Goal: Task Accomplishment & Management: Manage account settings

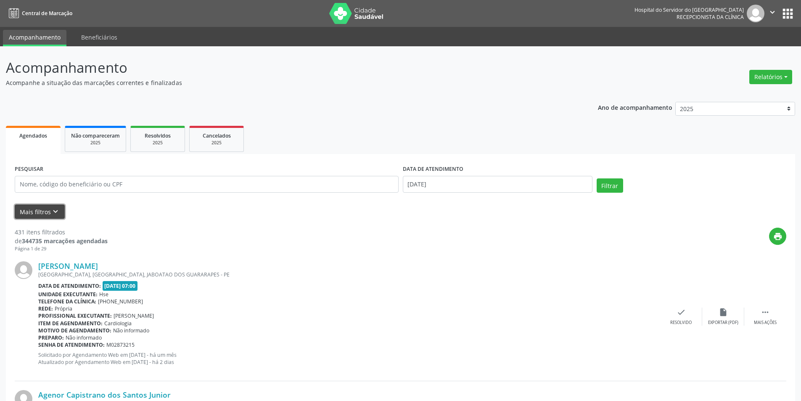
click at [48, 211] on button "Mais filtros keyboard_arrow_down" at bounding box center [40, 211] width 50 height 15
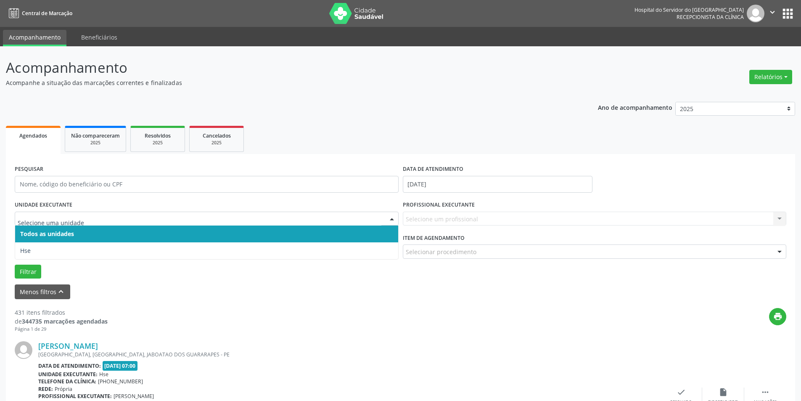
click at [391, 218] on div at bounding box center [391, 219] width 13 height 14
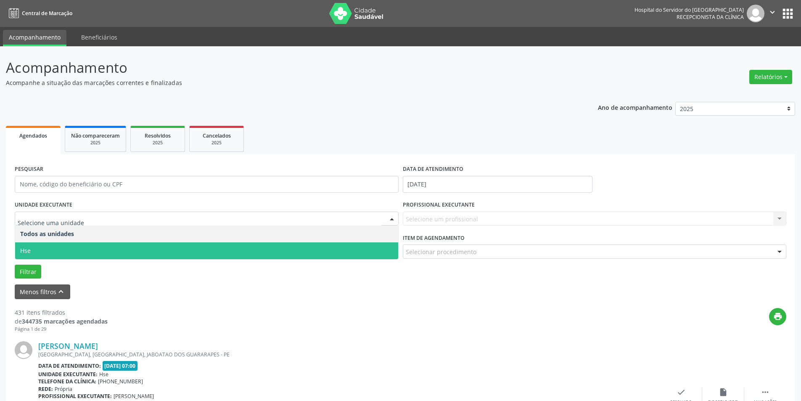
click at [385, 248] on span "Hse" at bounding box center [206, 250] width 383 height 17
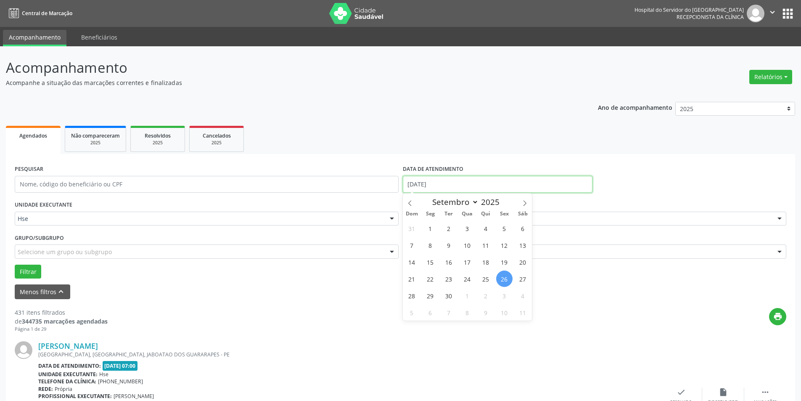
drag, startPoint x: 445, startPoint y: 183, endPoint x: 379, endPoint y: 190, distance: 66.7
click at [379, 190] on div "PESQUISAR DATA DE ATENDIMENTO [DATE]" at bounding box center [400, 181] width 775 height 36
click at [489, 278] on span "25" at bounding box center [485, 278] width 16 height 16
type input "25/09/2025"
click at [489, 278] on span "25" at bounding box center [485, 278] width 16 height 16
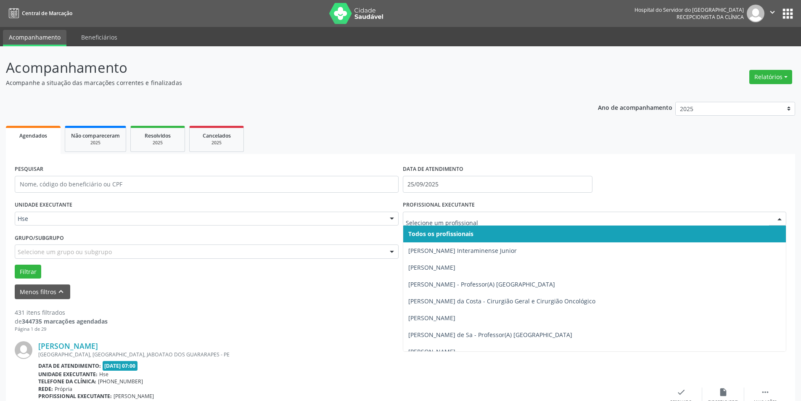
click at [779, 217] on div at bounding box center [779, 219] width 13 height 14
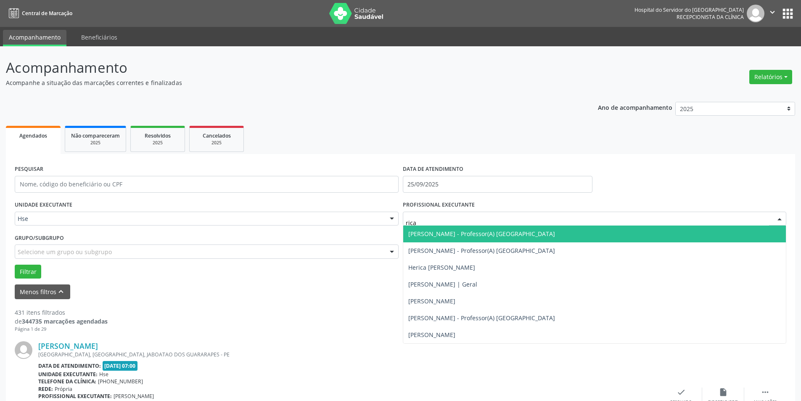
type input "ricar"
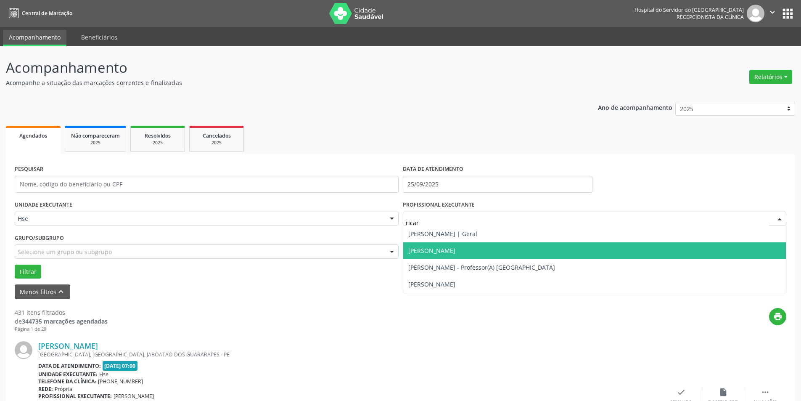
click at [440, 245] on span "[PERSON_NAME]" at bounding box center [594, 250] width 383 height 17
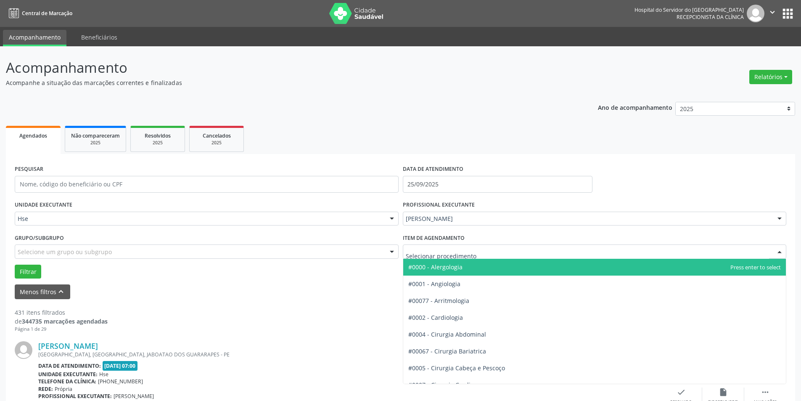
click at [781, 252] on div at bounding box center [779, 252] width 13 height 14
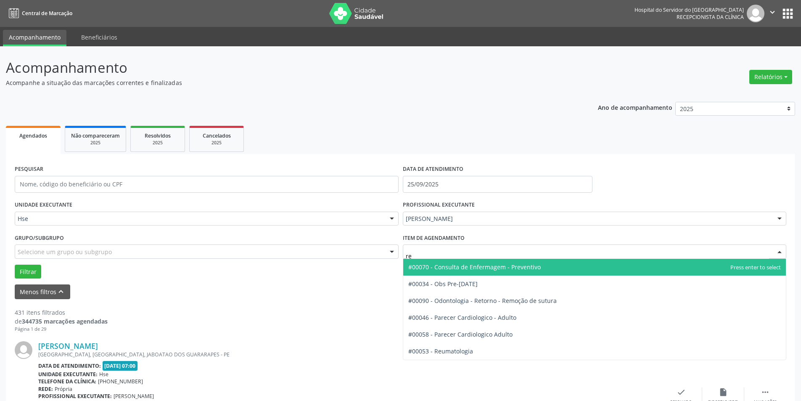
type input "reu"
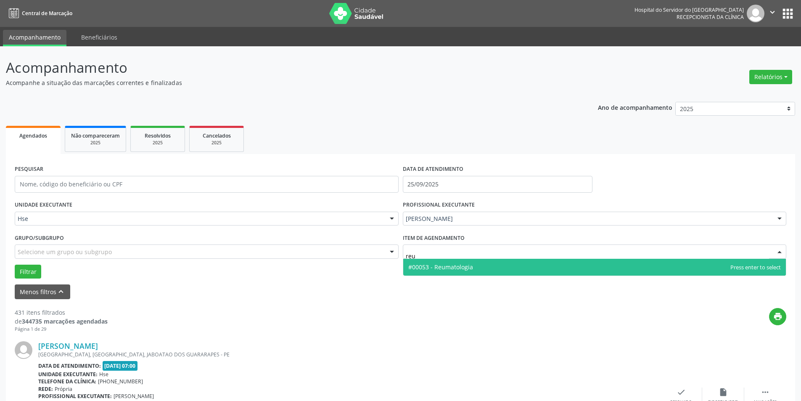
click at [480, 265] on span "#00053 - Reumatologia" at bounding box center [594, 266] width 383 height 17
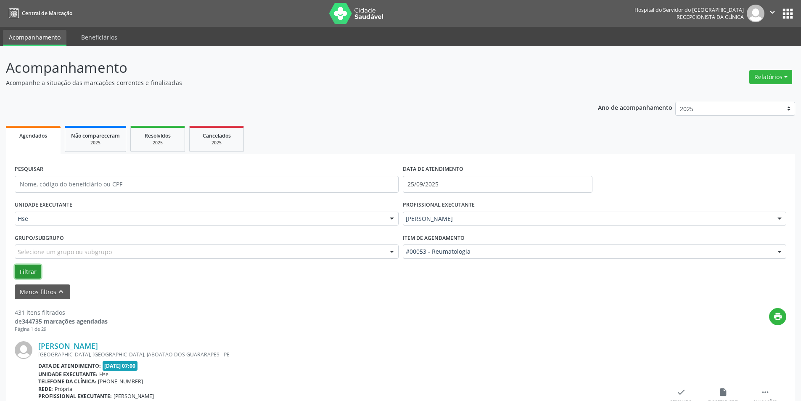
click at [26, 267] on button "Filtrar" at bounding box center [28, 271] width 26 height 14
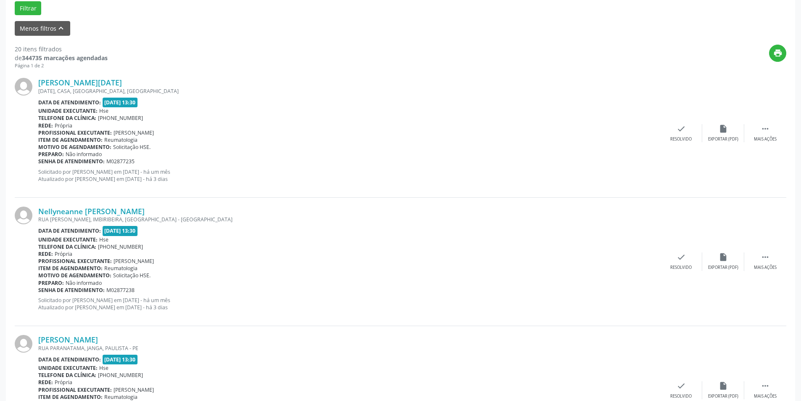
scroll to position [295, 0]
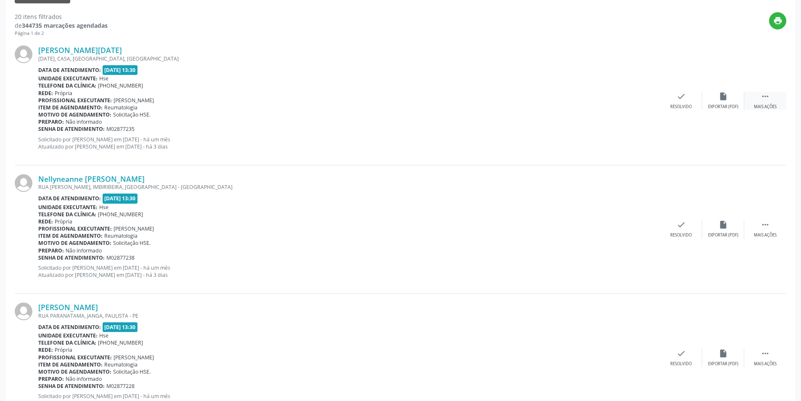
click at [761, 106] on div "Mais ações" at bounding box center [765, 107] width 23 height 6
click at [731, 98] on div "alarm_off Não compareceu" at bounding box center [723, 101] width 42 height 18
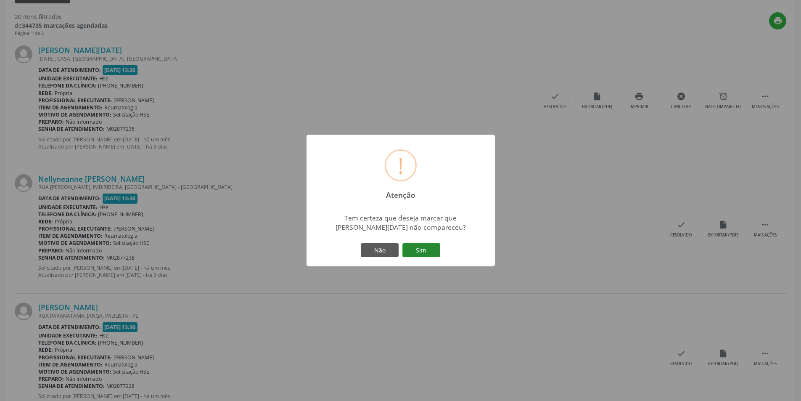
click at [426, 247] on button "Sim" at bounding box center [421, 250] width 38 height 14
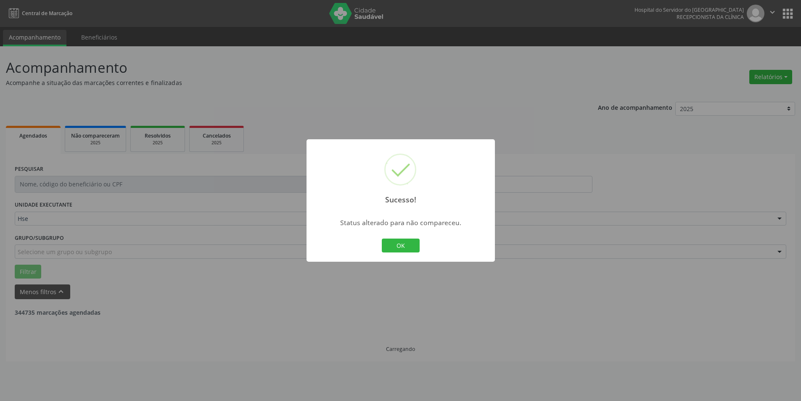
scroll to position [0, 0]
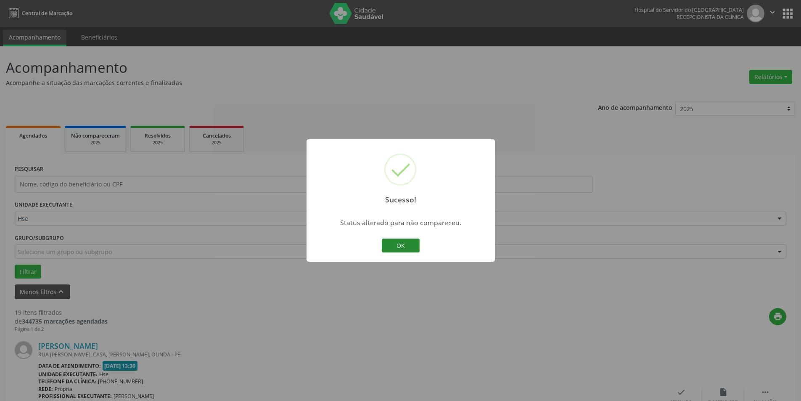
click at [408, 240] on button "OK" at bounding box center [401, 245] width 38 height 14
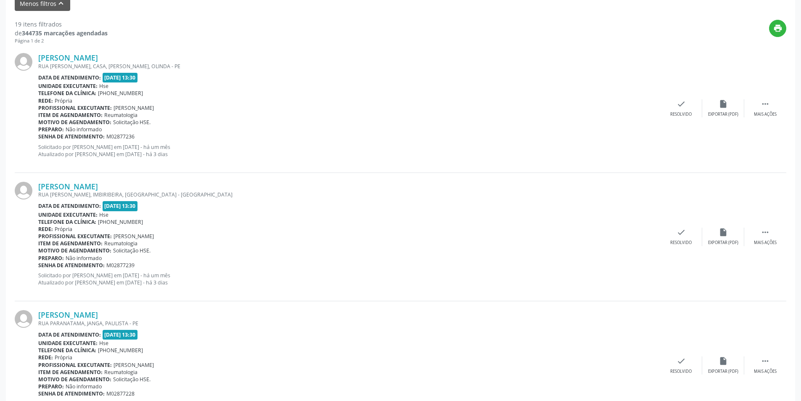
scroll to position [308, 0]
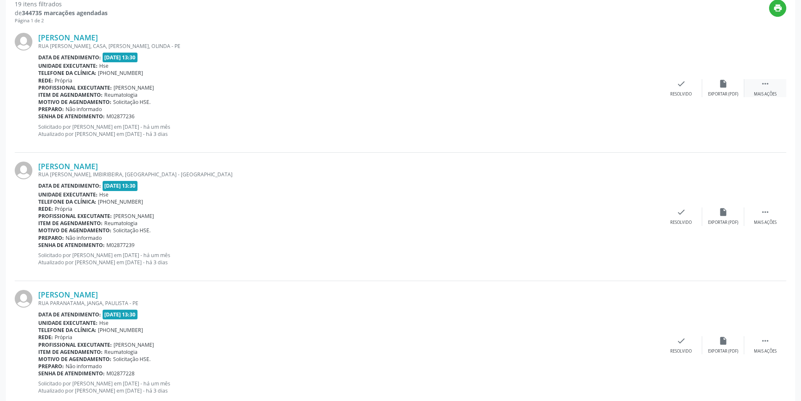
click at [768, 88] on icon "" at bounding box center [764, 83] width 9 height 9
click at [726, 84] on icon "alarm_off" at bounding box center [722, 83] width 9 height 9
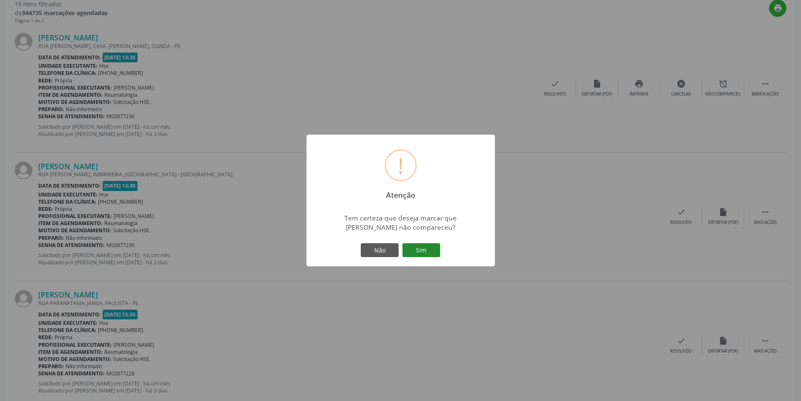
click at [427, 245] on button "Sim" at bounding box center [421, 250] width 38 height 14
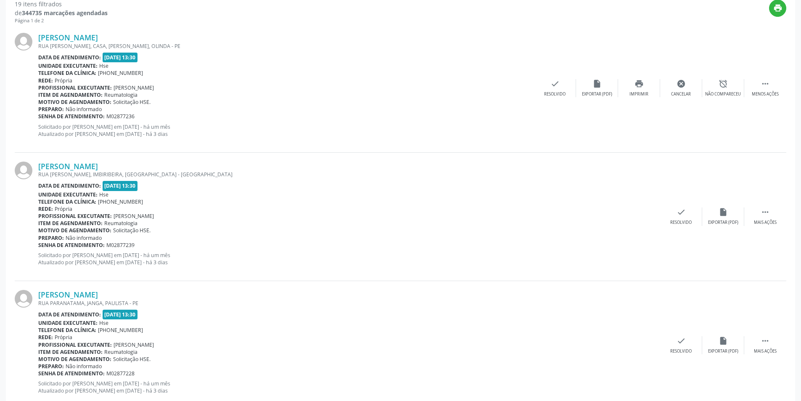
scroll to position [0, 0]
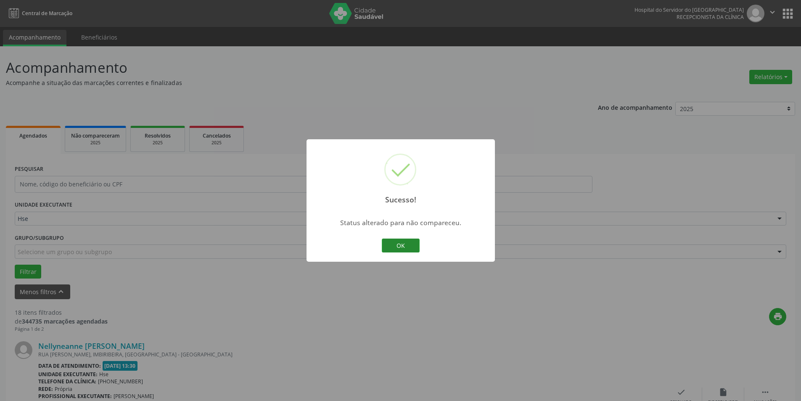
click at [399, 243] on button "OK" at bounding box center [401, 245] width 38 height 14
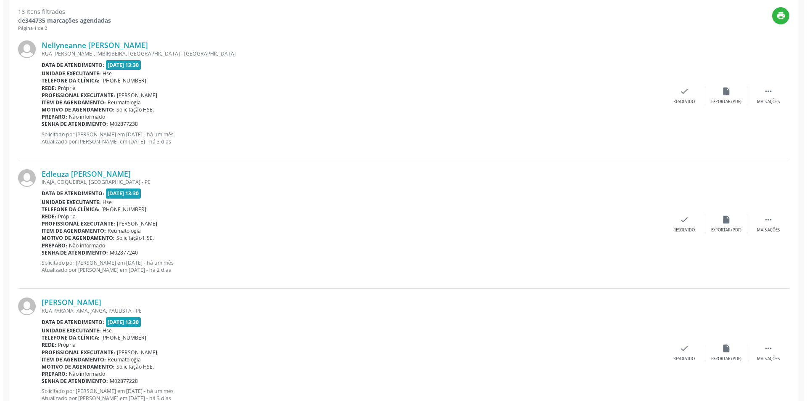
scroll to position [303, 0]
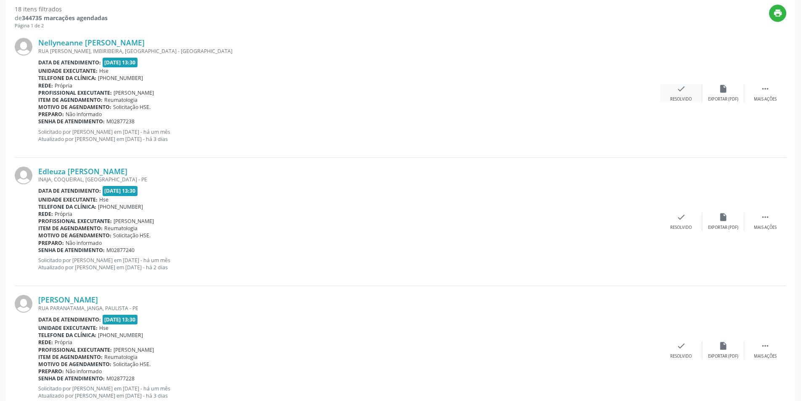
click at [685, 93] on icon "check" at bounding box center [680, 88] width 9 height 9
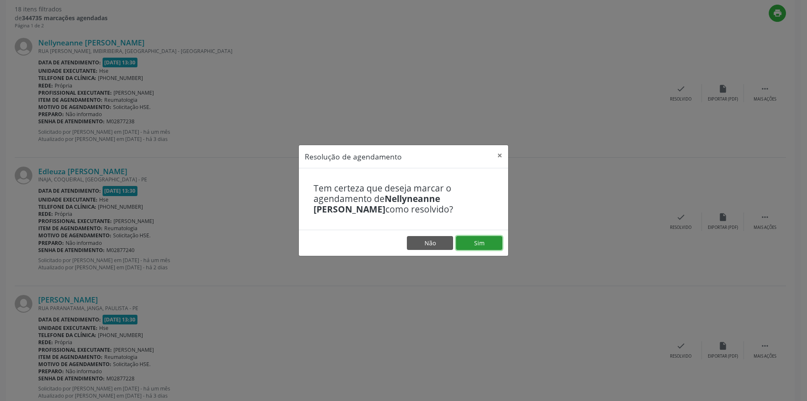
click at [487, 240] on button "Sim" at bounding box center [479, 243] width 46 height 14
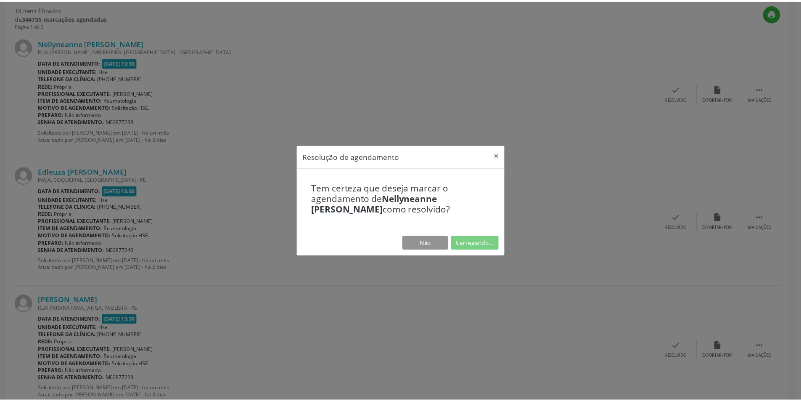
scroll to position [0, 0]
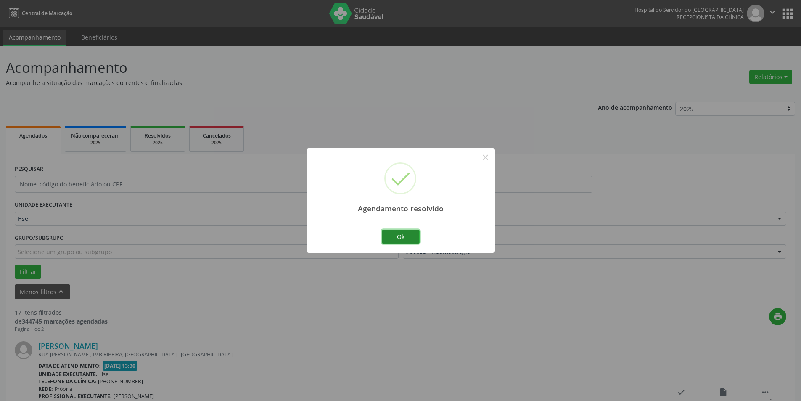
click at [398, 235] on button "Ok" at bounding box center [401, 236] width 38 height 14
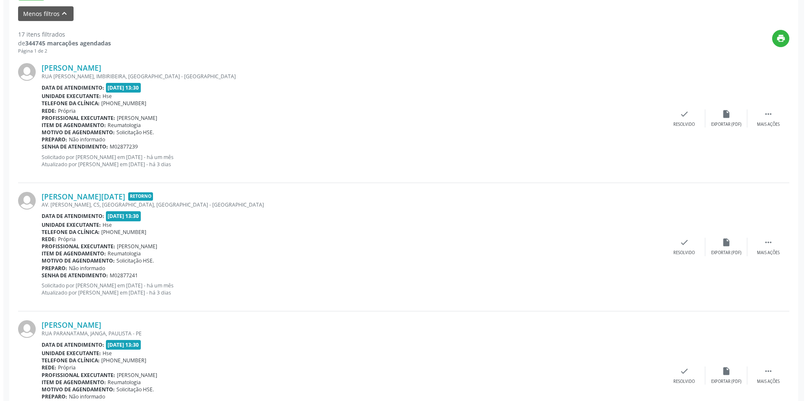
scroll to position [298, 0]
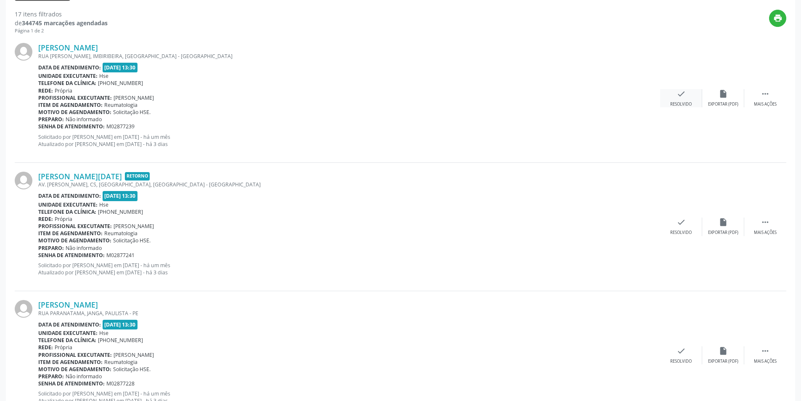
click at [686, 93] on div "check Resolvido" at bounding box center [681, 98] width 42 height 18
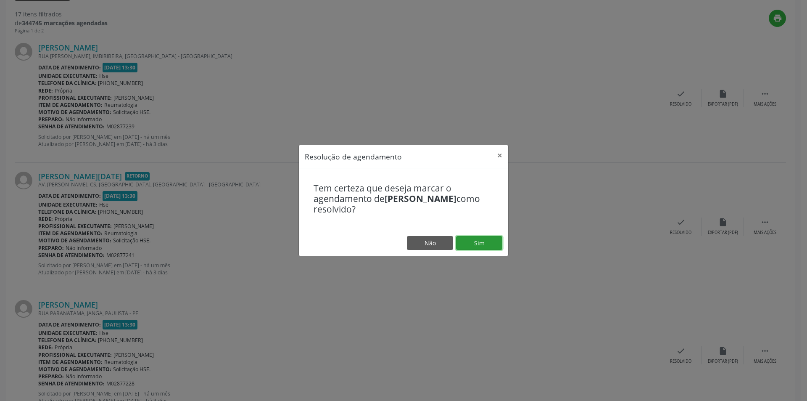
click at [475, 239] on button "Sim" at bounding box center [479, 243] width 46 height 14
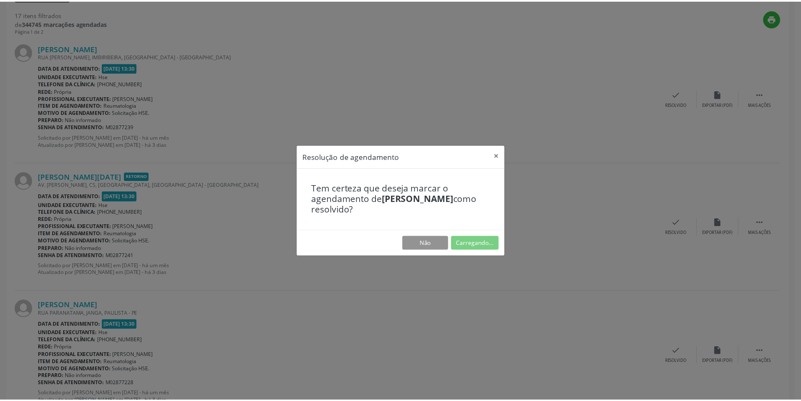
scroll to position [0, 0]
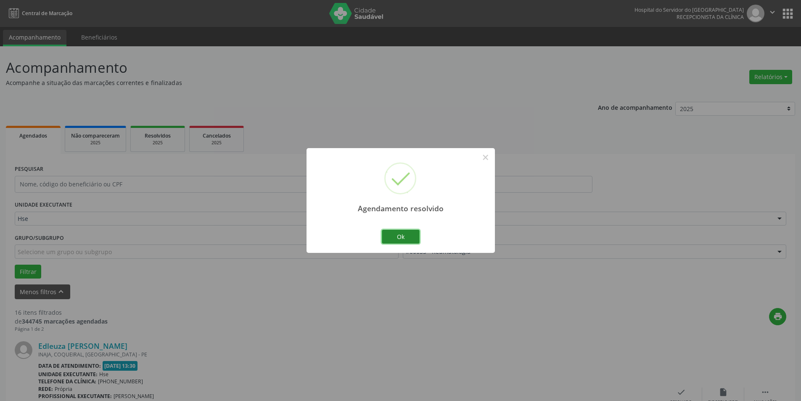
click at [407, 234] on button "Ok" at bounding box center [401, 236] width 38 height 14
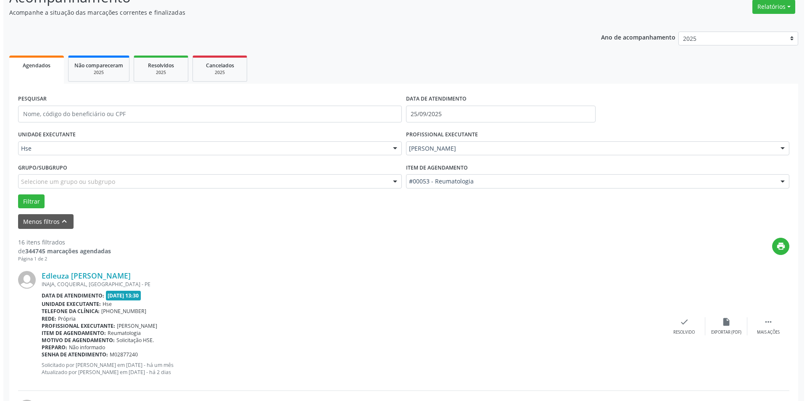
scroll to position [285, 0]
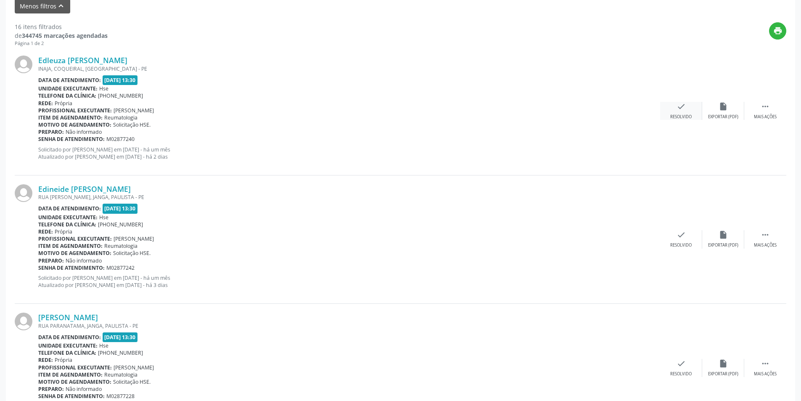
click at [679, 111] on icon "check" at bounding box center [680, 106] width 9 height 9
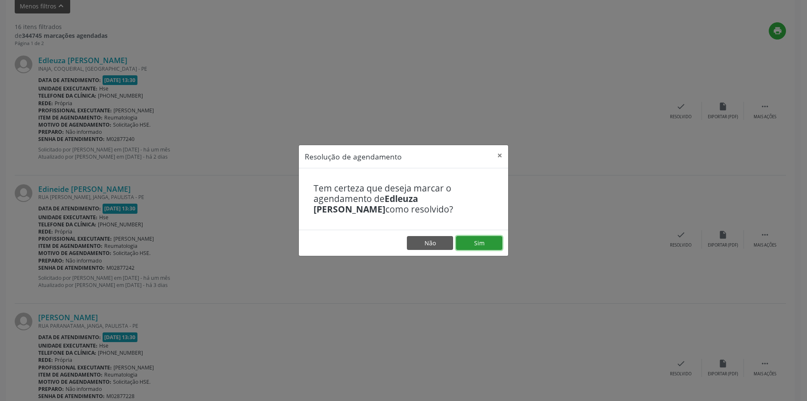
click at [480, 242] on button "Sim" at bounding box center [479, 243] width 46 height 14
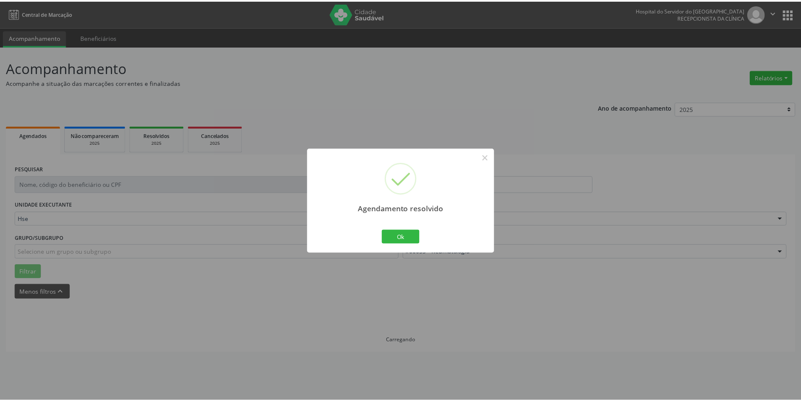
scroll to position [0, 0]
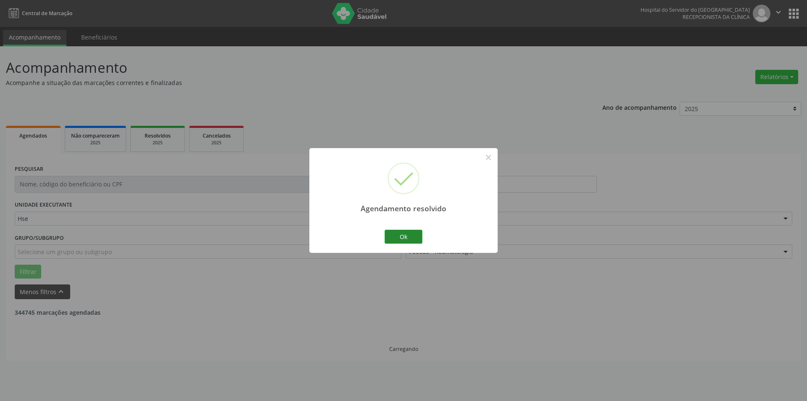
click at [414, 239] on button "Ok" at bounding box center [404, 236] width 38 height 14
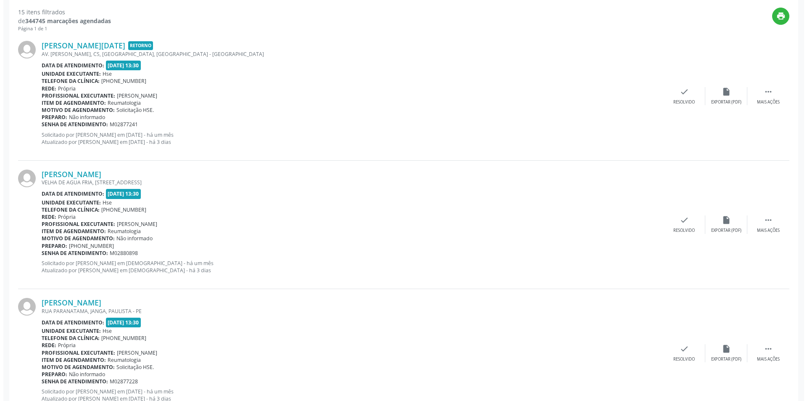
scroll to position [305, 0]
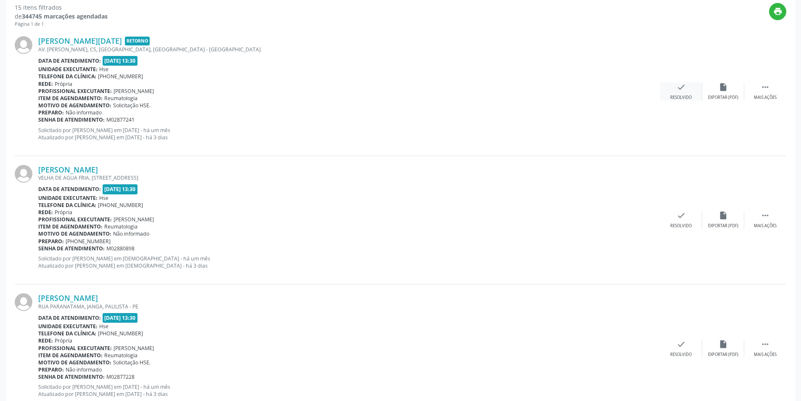
click at [686, 84] on div "check Resolvido" at bounding box center [681, 91] width 42 height 18
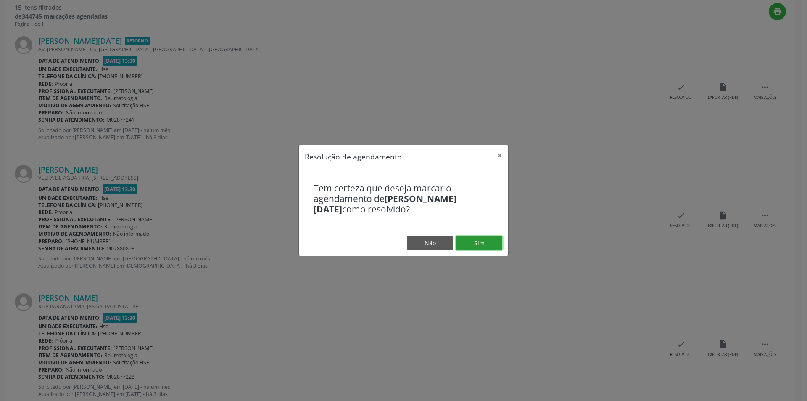
click at [485, 243] on button "Sim" at bounding box center [479, 243] width 46 height 14
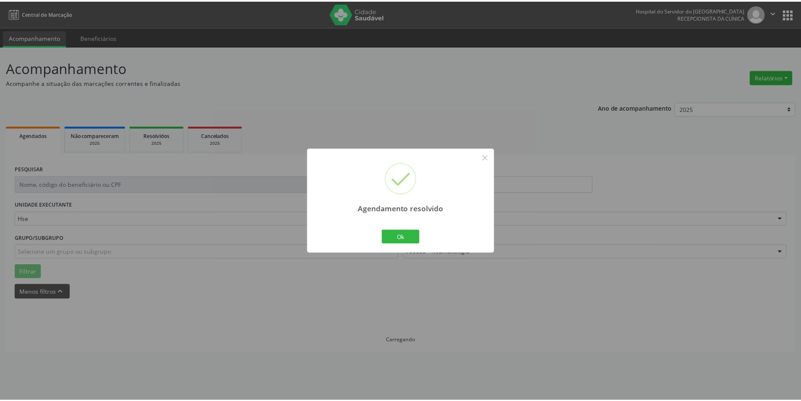
scroll to position [0, 0]
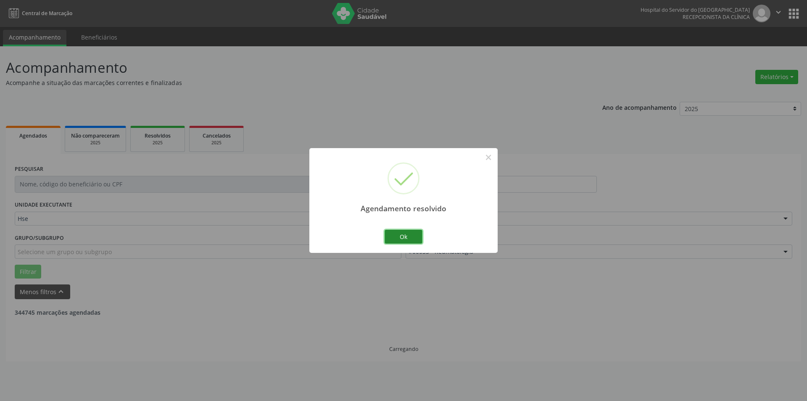
click at [403, 237] on button "Ok" at bounding box center [404, 236] width 38 height 14
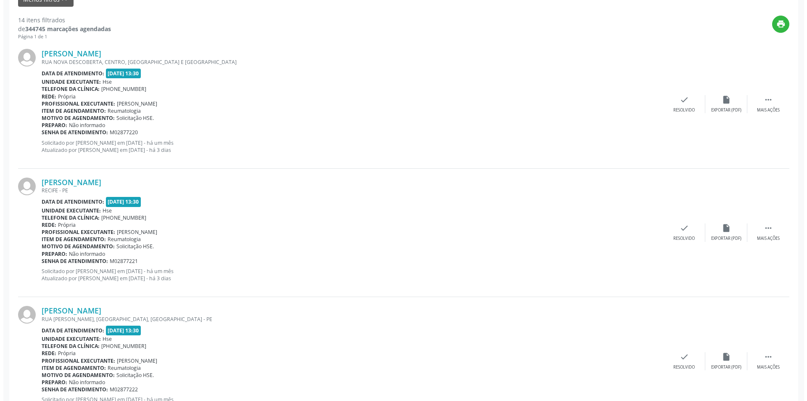
scroll to position [294, 0]
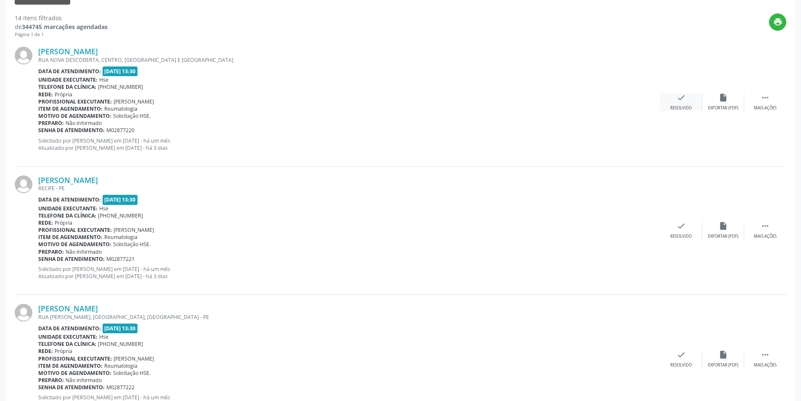
click at [684, 102] on icon "check" at bounding box center [680, 97] width 9 height 9
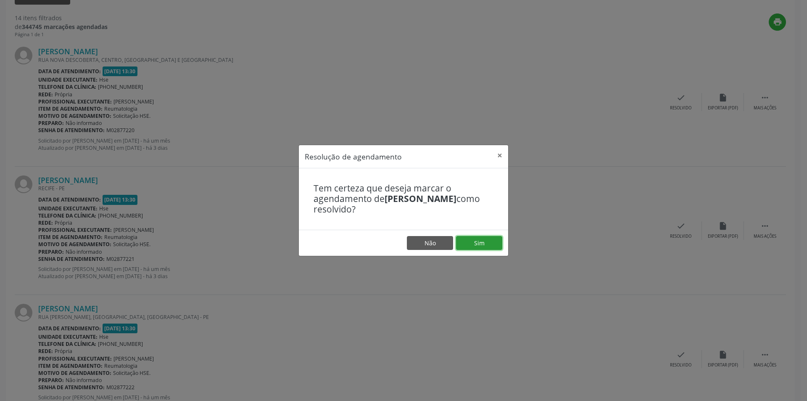
click at [482, 243] on button "Sim" at bounding box center [479, 243] width 46 height 14
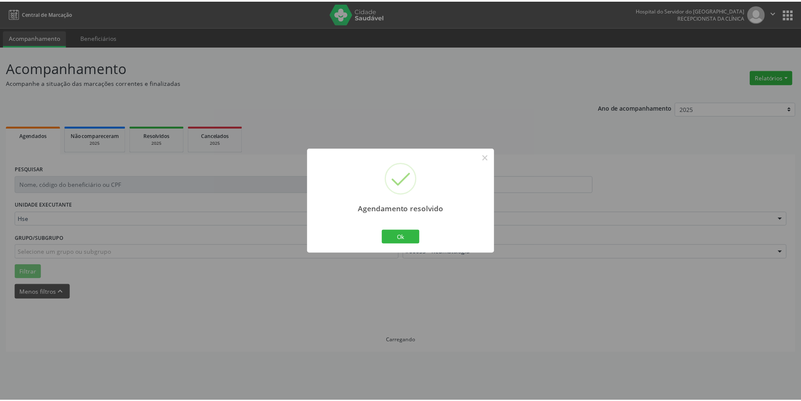
scroll to position [0, 0]
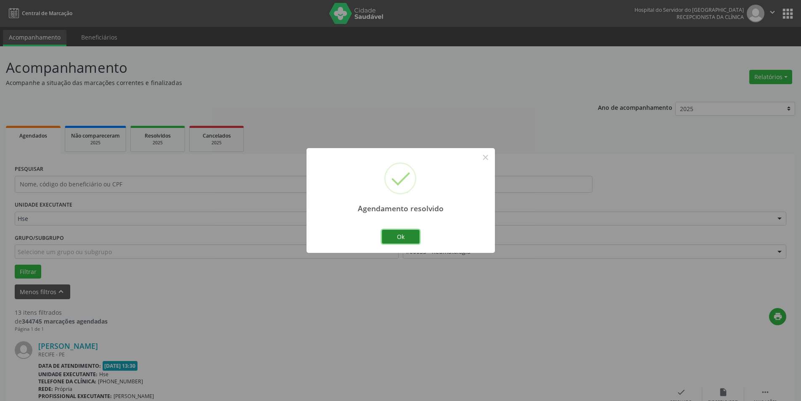
click at [416, 236] on button "Ok" at bounding box center [401, 236] width 38 height 14
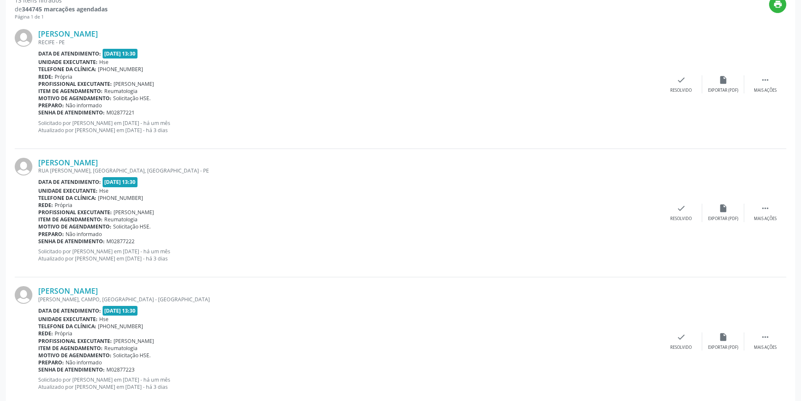
scroll to position [314, 0]
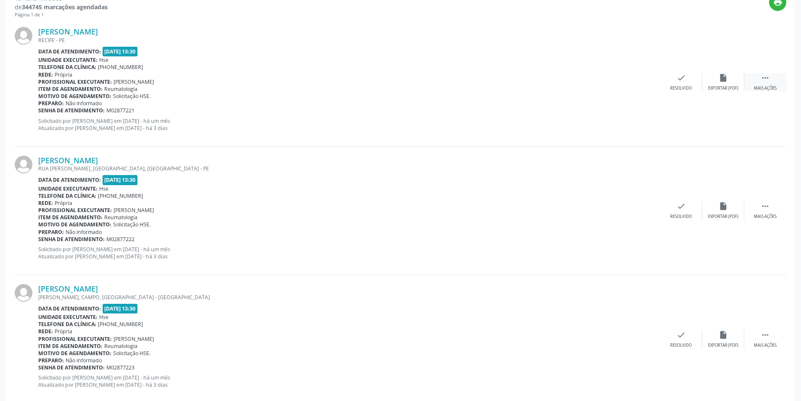
click at [770, 84] on div " Mais ações" at bounding box center [765, 82] width 42 height 18
click at [724, 79] on icon "alarm_off" at bounding box center [722, 77] width 9 height 9
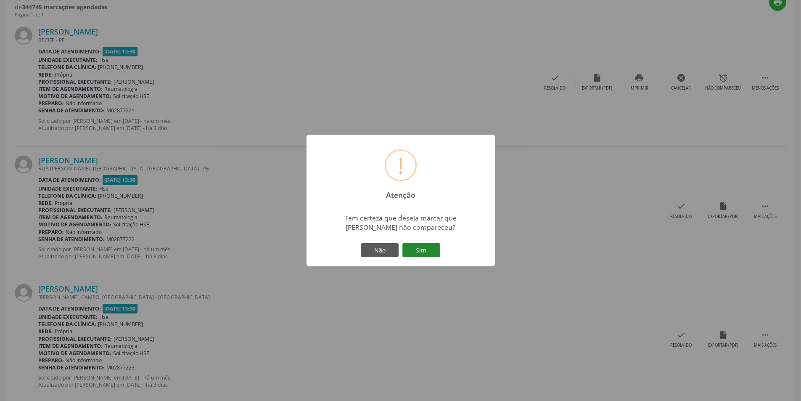
click at [425, 246] on button "Sim" at bounding box center [421, 250] width 38 height 14
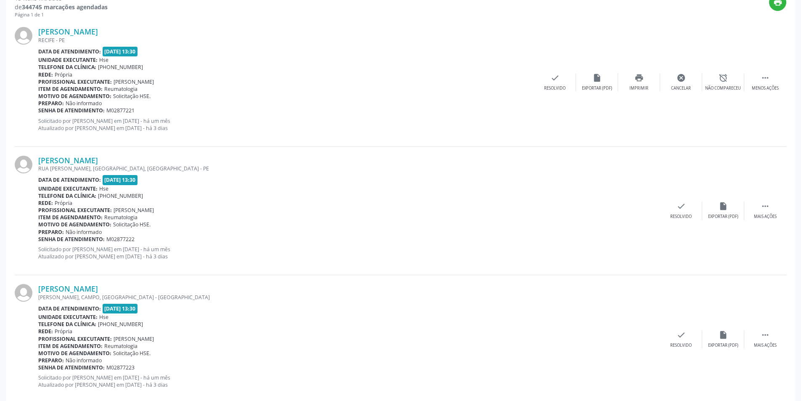
scroll to position [0, 0]
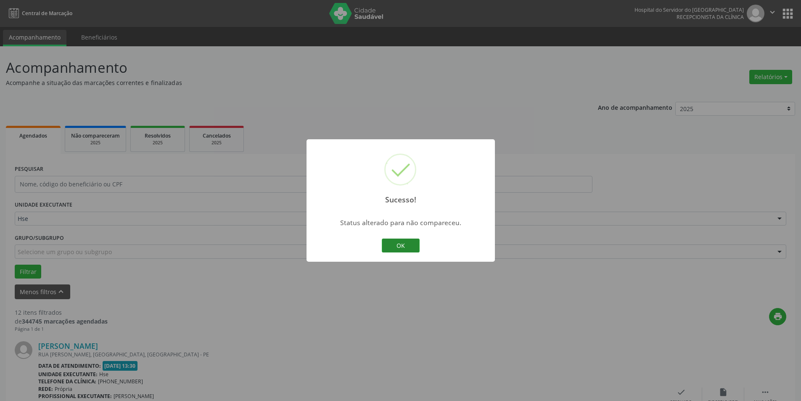
click at [408, 242] on button "OK" at bounding box center [401, 245] width 38 height 14
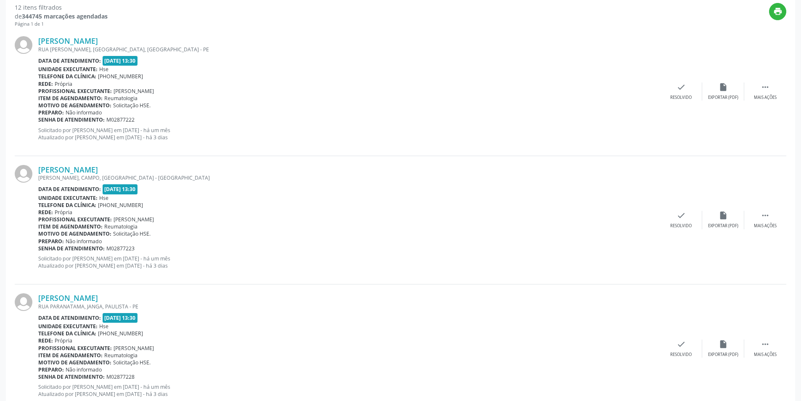
scroll to position [309, 0]
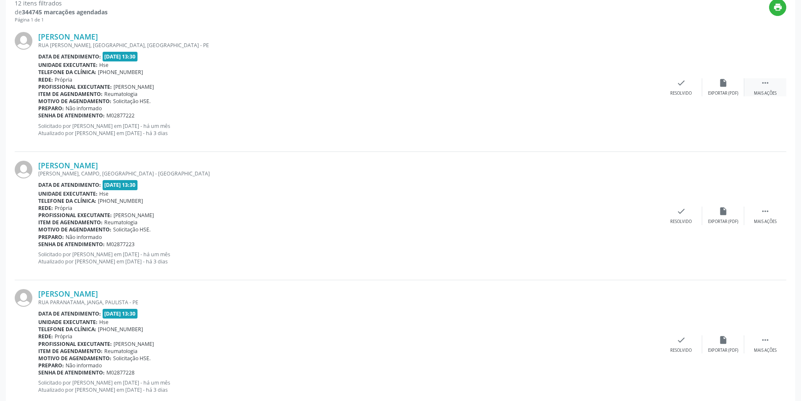
click at [770, 83] on div " Mais ações" at bounding box center [765, 87] width 42 height 18
click at [725, 85] on icon "alarm_off" at bounding box center [722, 82] width 9 height 9
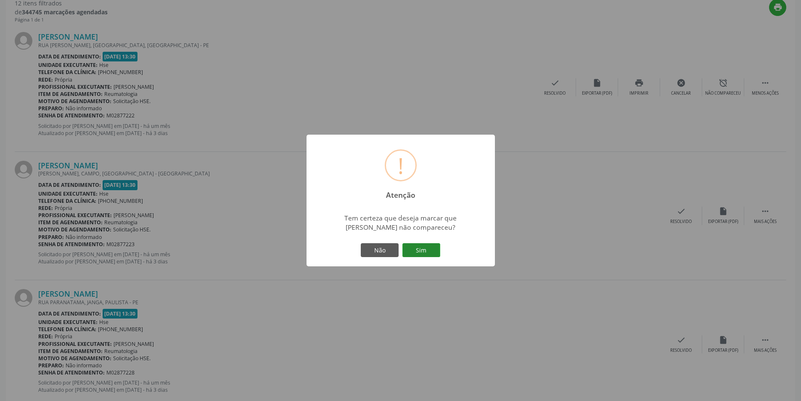
click at [427, 251] on button "Sim" at bounding box center [421, 250] width 38 height 14
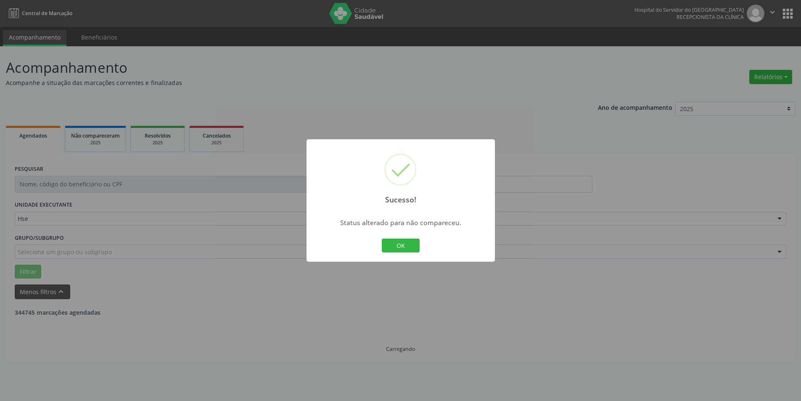
scroll to position [0, 0]
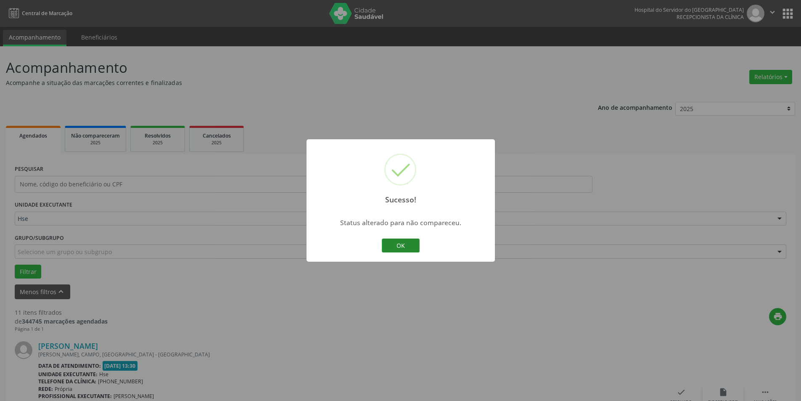
click at [401, 243] on button "OK" at bounding box center [401, 245] width 38 height 14
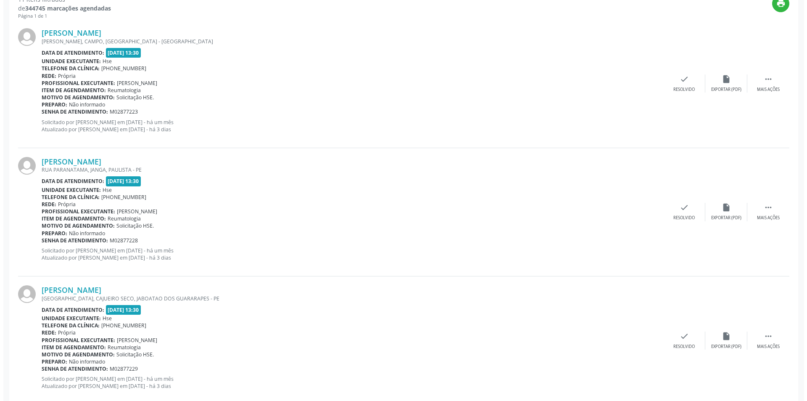
scroll to position [314, 0]
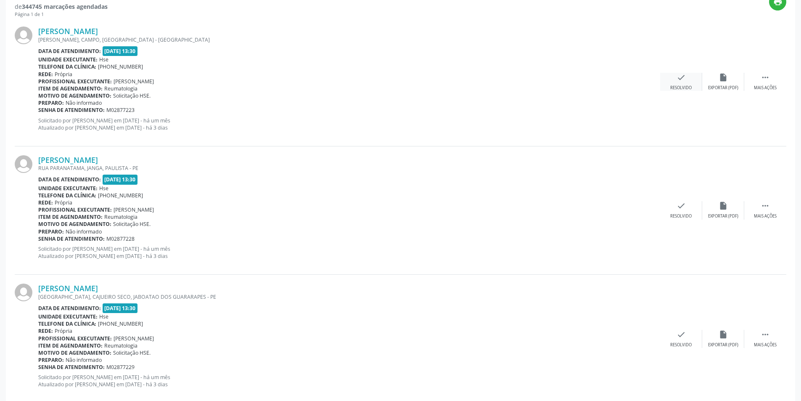
click at [678, 79] on icon "check" at bounding box center [680, 77] width 9 height 9
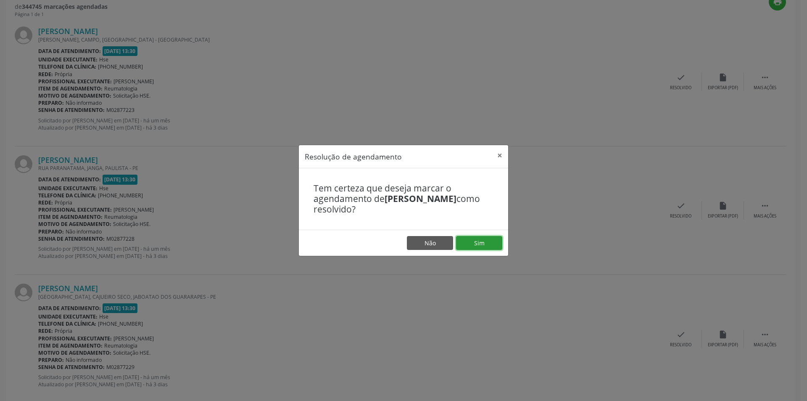
click at [485, 236] on button "Sim" at bounding box center [479, 243] width 46 height 14
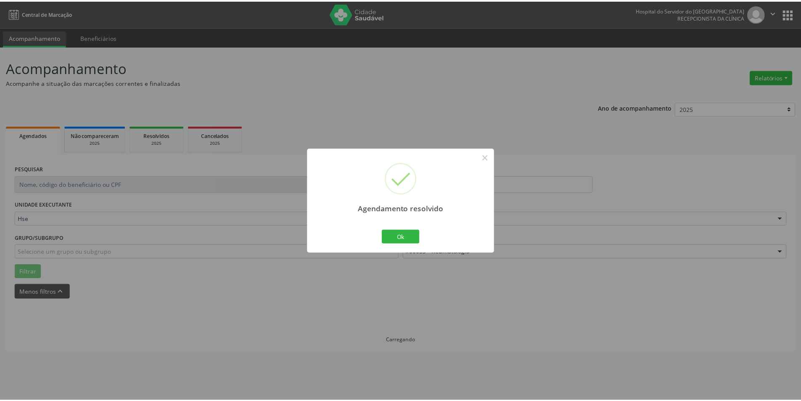
scroll to position [0, 0]
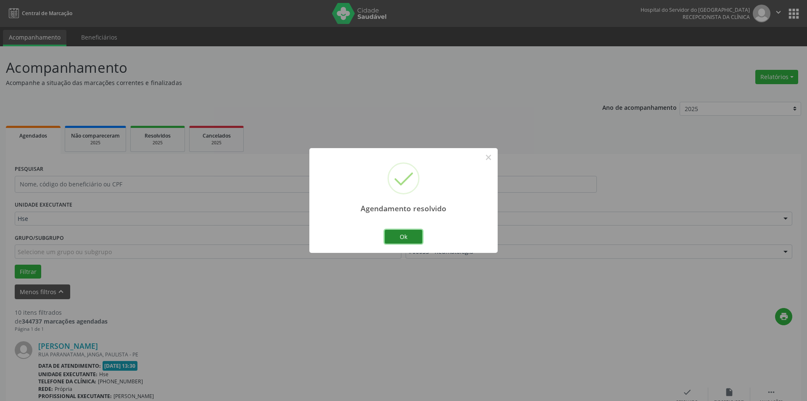
click at [405, 236] on button "Ok" at bounding box center [404, 236] width 38 height 14
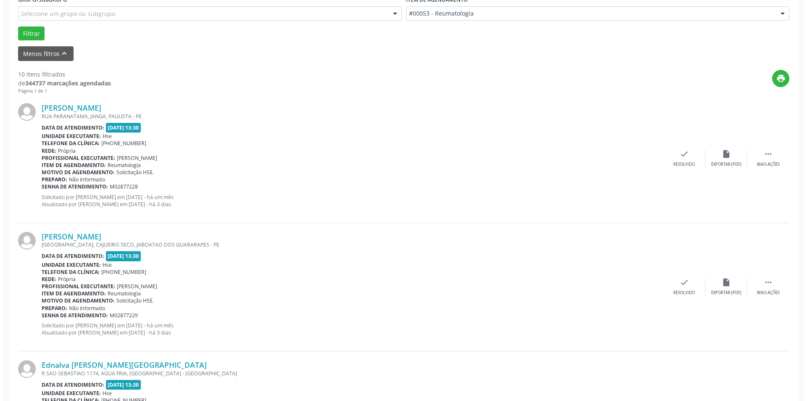
scroll to position [247, 0]
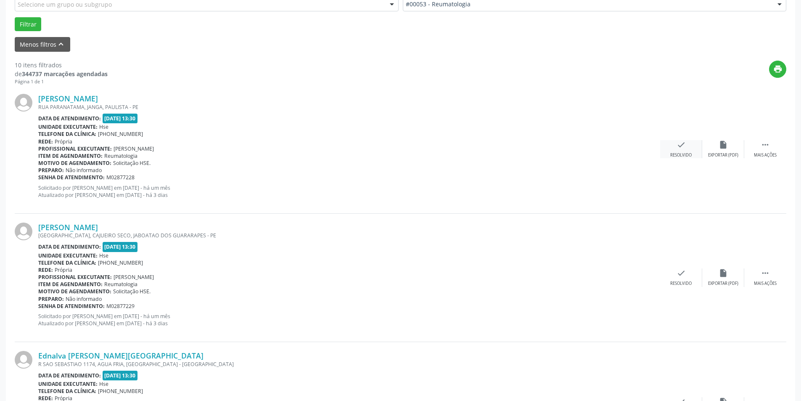
click at [680, 149] on icon "check" at bounding box center [680, 144] width 9 height 9
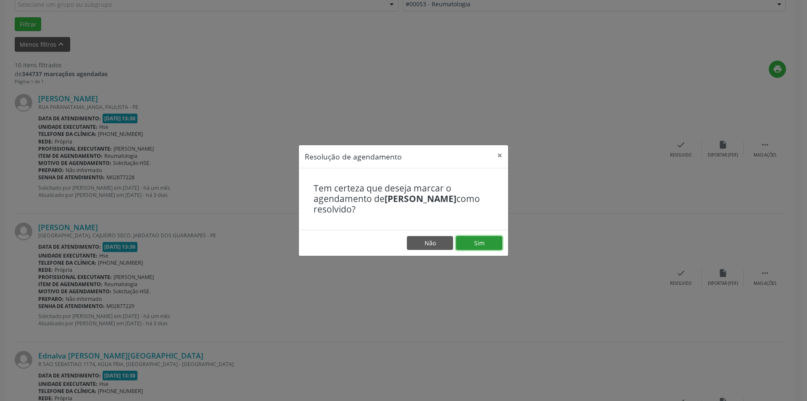
click at [489, 244] on button "Sim" at bounding box center [479, 243] width 46 height 14
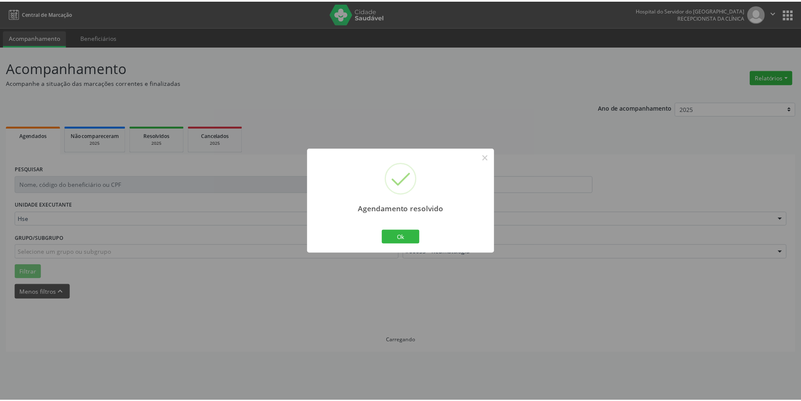
scroll to position [0, 0]
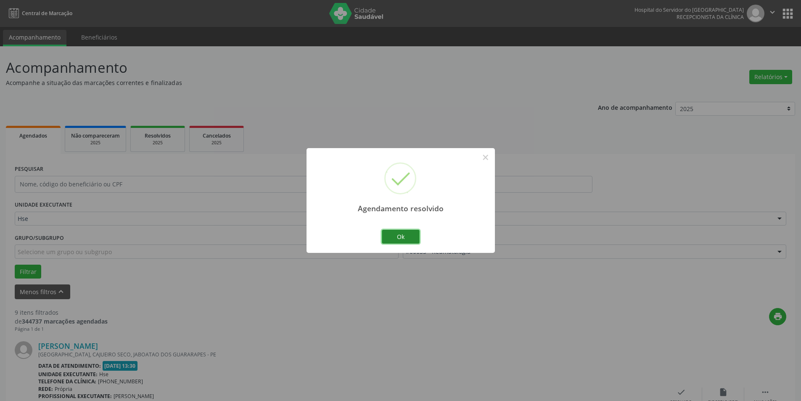
click at [403, 234] on button "Ok" at bounding box center [401, 236] width 38 height 14
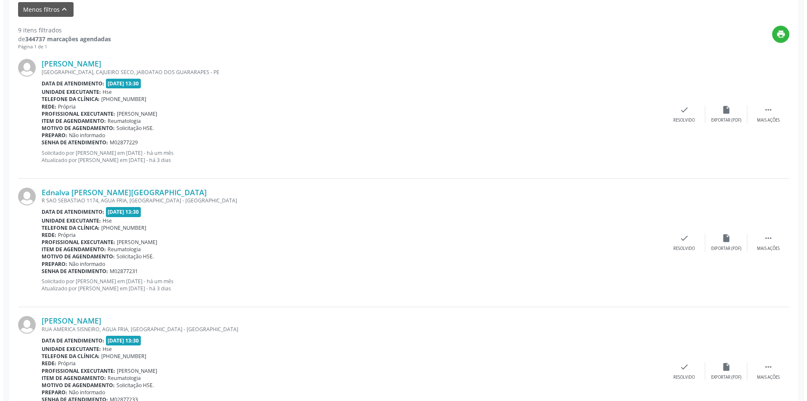
scroll to position [293, 0]
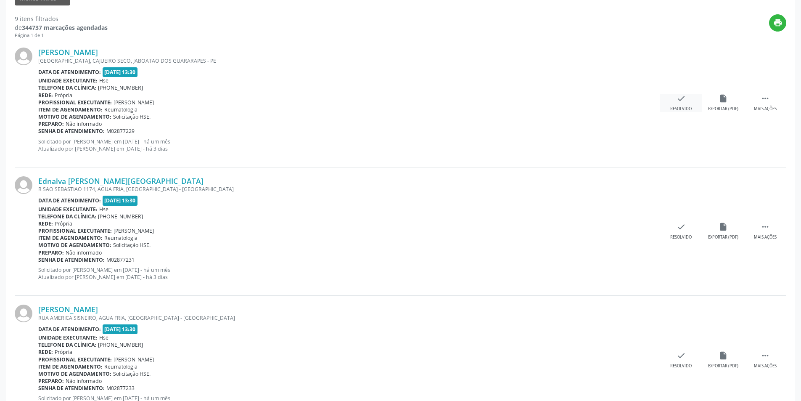
click at [675, 105] on div "check Resolvido" at bounding box center [681, 103] width 42 height 18
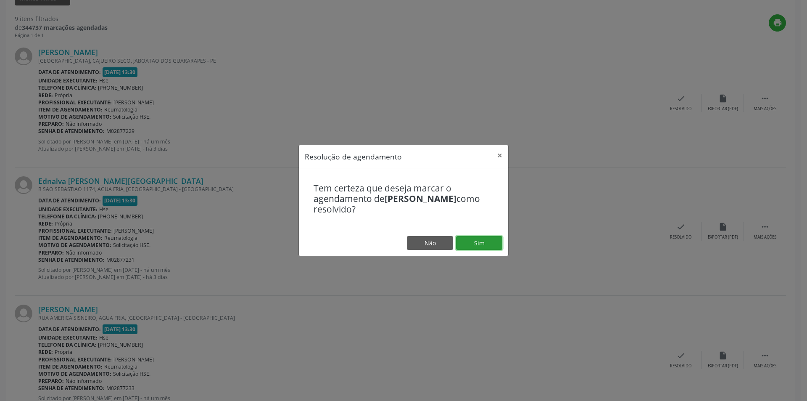
click at [485, 240] on button "Sim" at bounding box center [479, 243] width 46 height 14
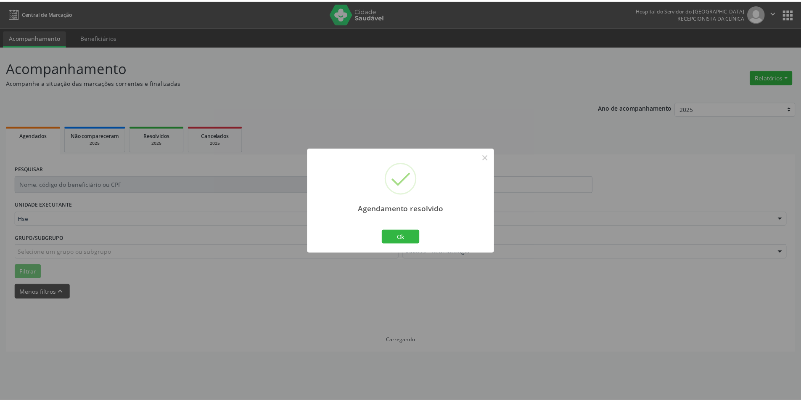
scroll to position [0, 0]
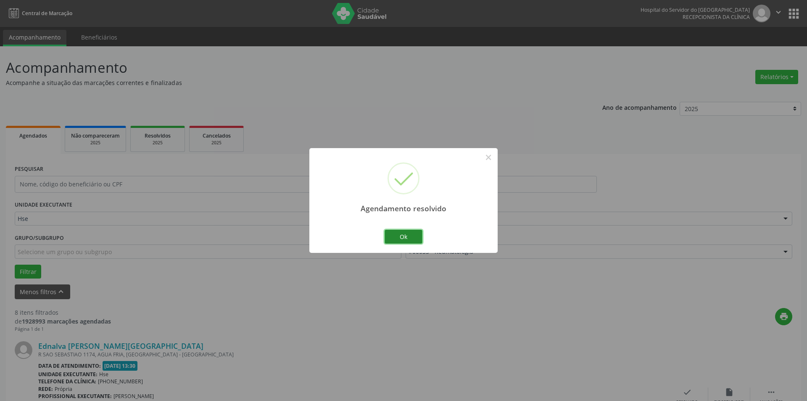
click at [402, 234] on button "Ok" at bounding box center [404, 236] width 38 height 14
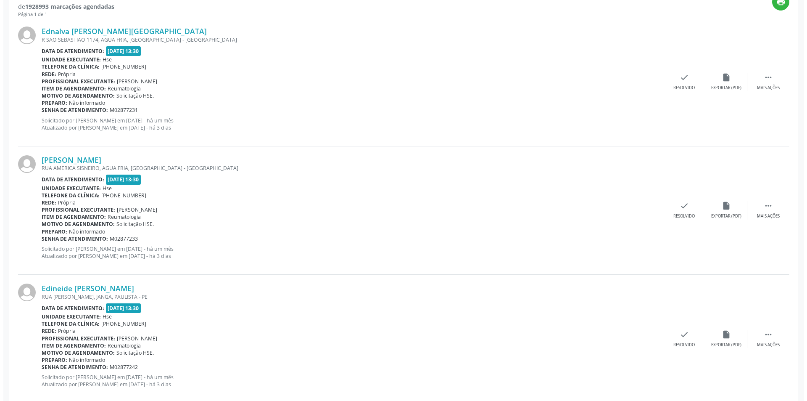
scroll to position [332, 0]
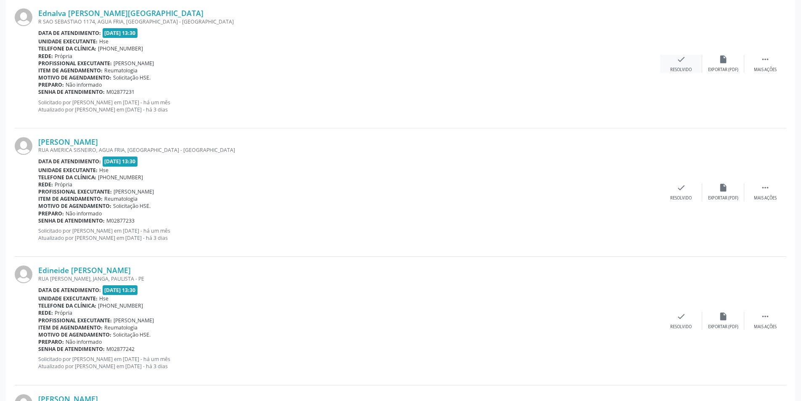
click at [690, 65] on div "check Resolvido" at bounding box center [681, 64] width 42 height 18
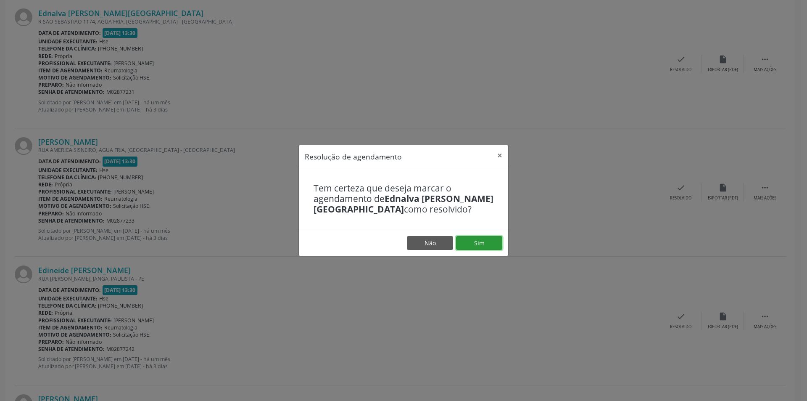
click at [483, 237] on button "Sim" at bounding box center [479, 243] width 46 height 14
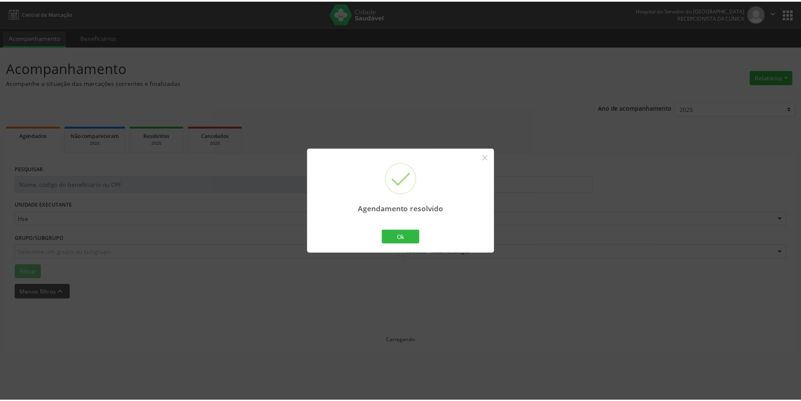
scroll to position [0, 0]
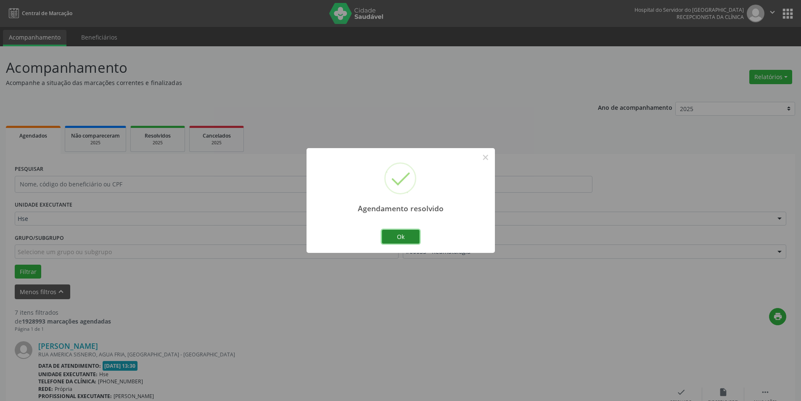
click at [407, 239] on button "Ok" at bounding box center [401, 236] width 38 height 14
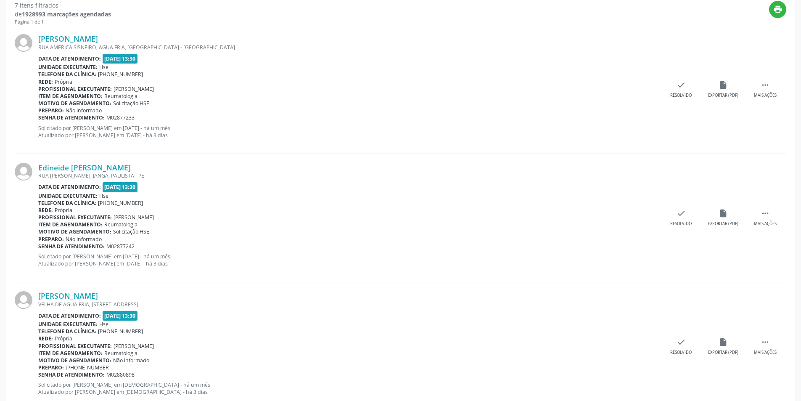
scroll to position [309, 0]
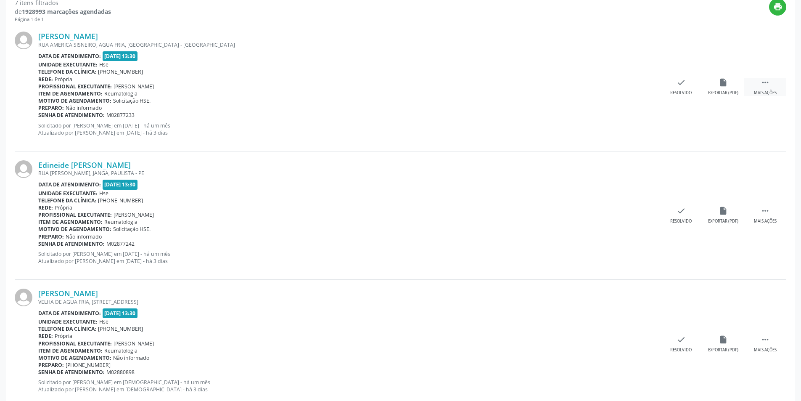
click at [775, 84] on div " Mais ações" at bounding box center [765, 87] width 42 height 18
click at [727, 86] on icon "alarm_off" at bounding box center [722, 82] width 9 height 9
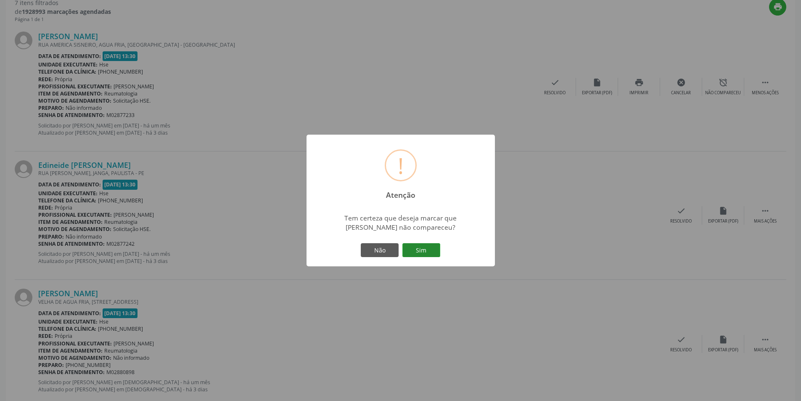
click at [414, 248] on button "Sim" at bounding box center [421, 250] width 38 height 14
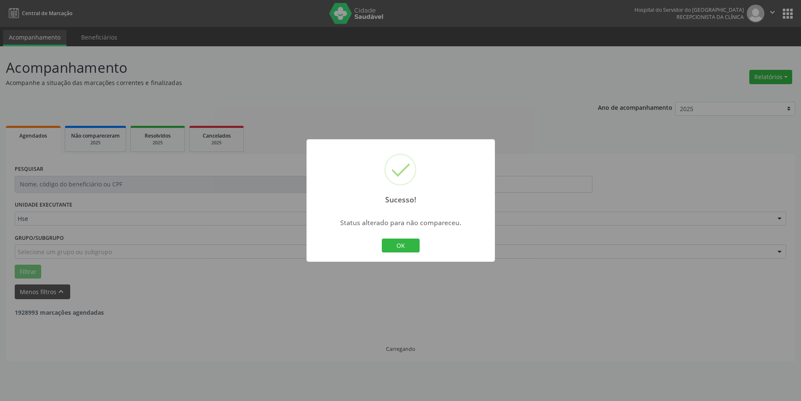
scroll to position [0, 0]
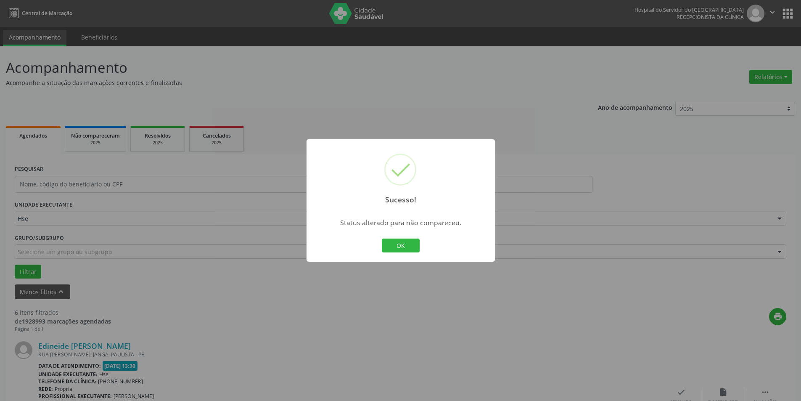
click at [414, 246] on button "OK" at bounding box center [401, 245] width 38 height 14
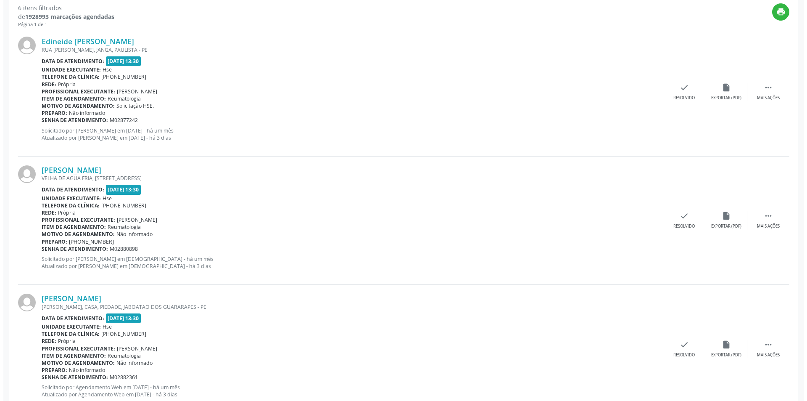
scroll to position [307, 0]
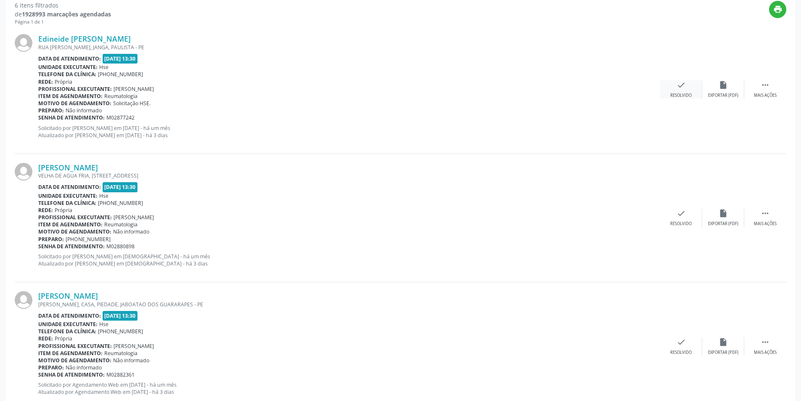
click at [688, 85] on div "check Resolvido" at bounding box center [681, 89] width 42 height 18
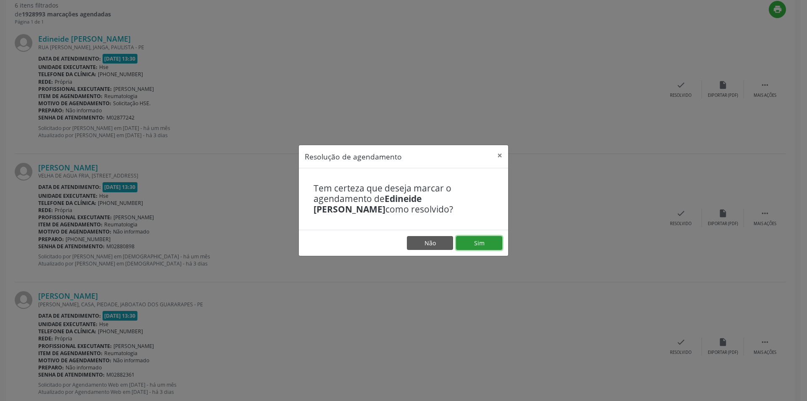
click at [477, 237] on button "Sim" at bounding box center [479, 243] width 46 height 14
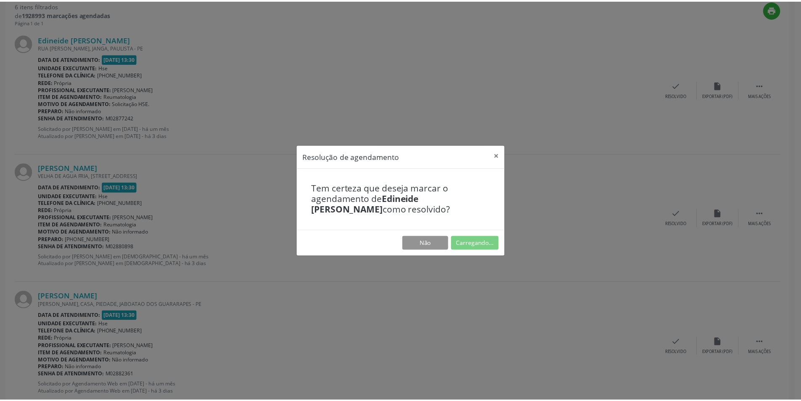
scroll to position [0, 0]
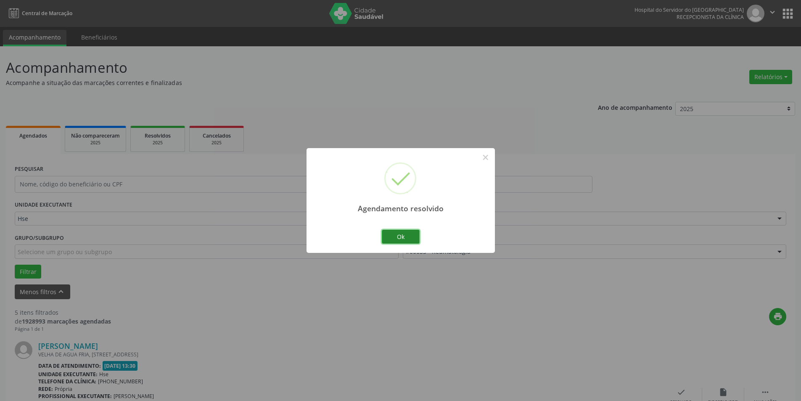
click at [413, 236] on button "Ok" at bounding box center [401, 236] width 38 height 14
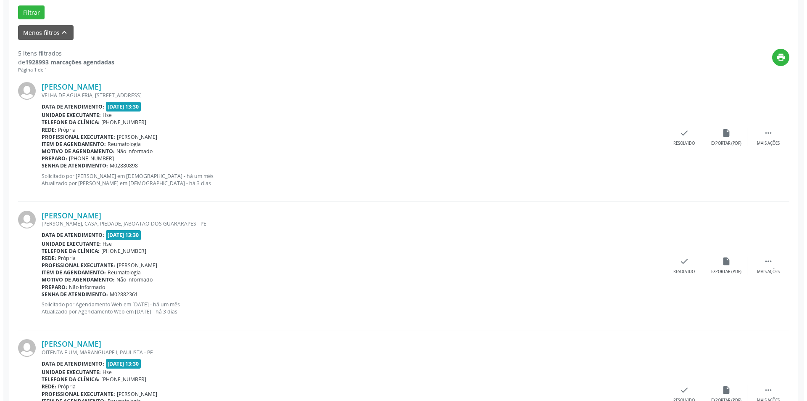
scroll to position [275, 0]
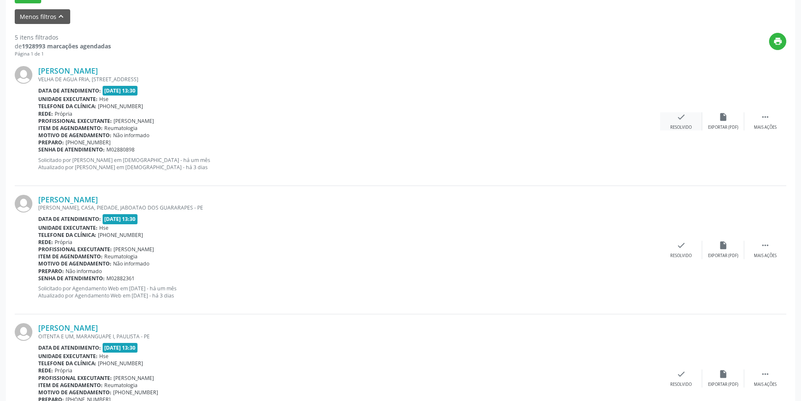
click at [677, 122] on div "check Resolvido" at bounding box center [681, 121] width 42 height 18
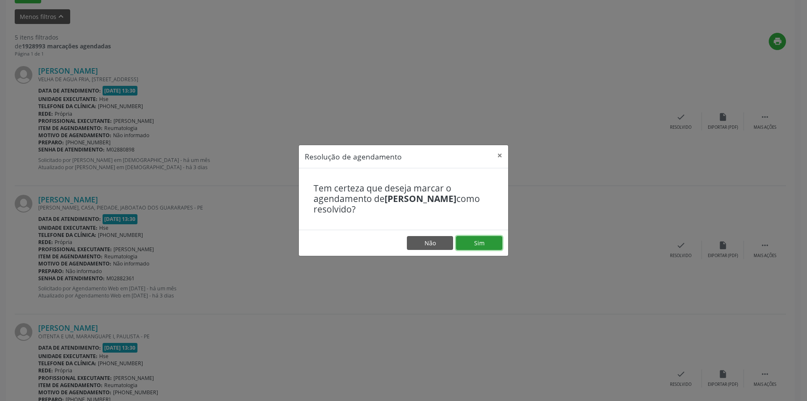
click at [481, 242] on button "Sim" at bounding box center [479, 243] width 46 height 14
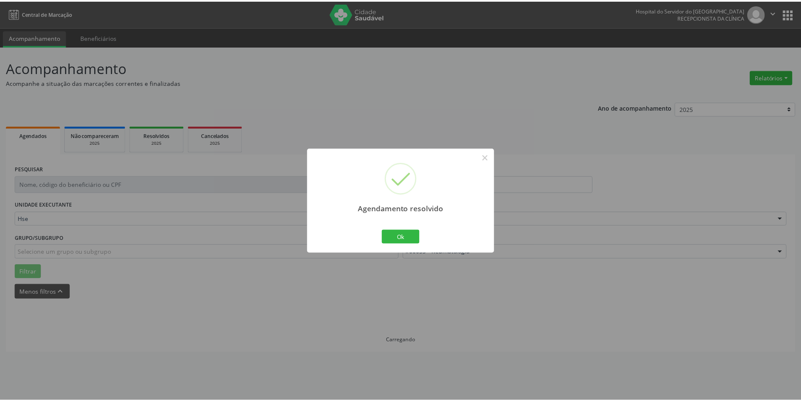
scroll to position [0, 0]
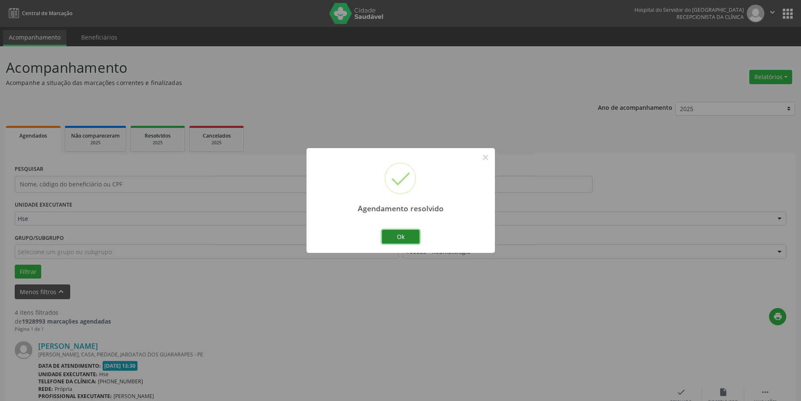
click at [409, 237] on button "Ok" at bounding box center [401, 236] width 38 height 14
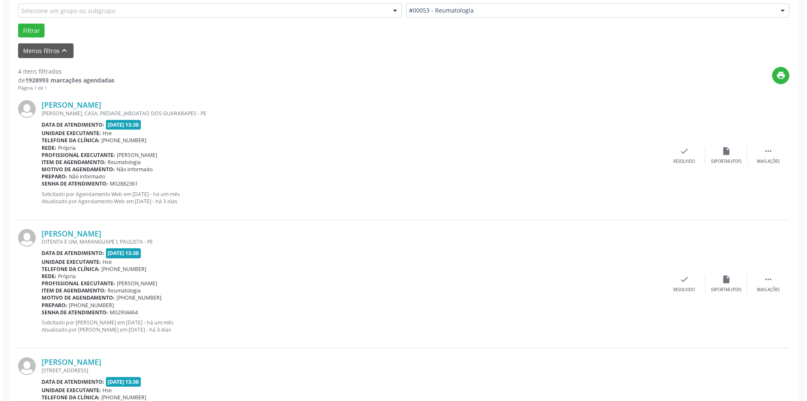
scroll to position [245, 0]
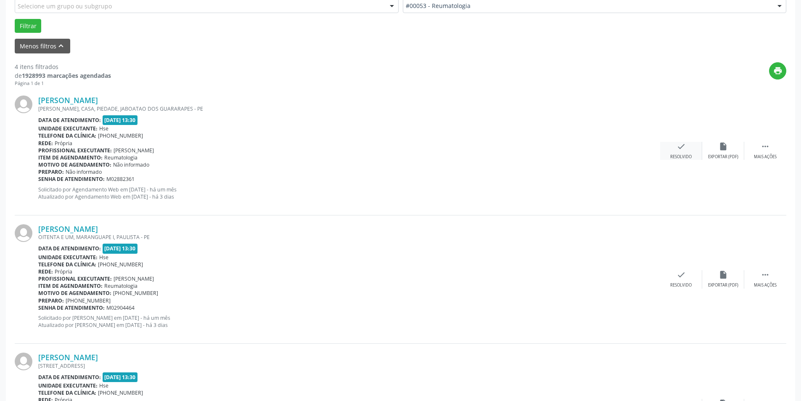
click at [680, 150] on icon "check" at bounding box center [680, 146] width 9 height 9
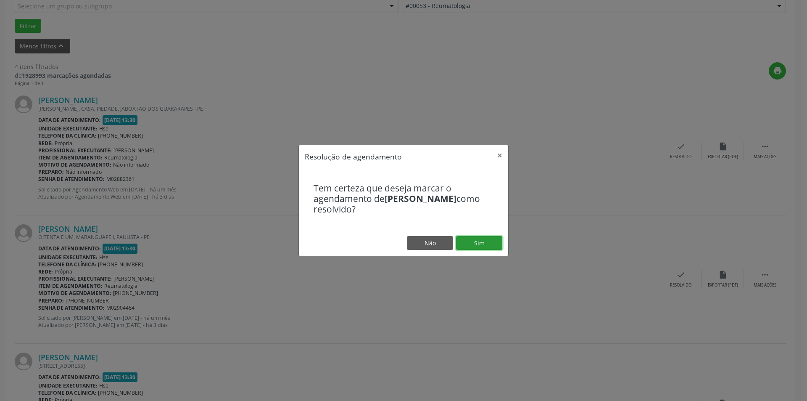
click at [490, 243] on button "Sim" at bounding box center [479, 243] width 46 height 14
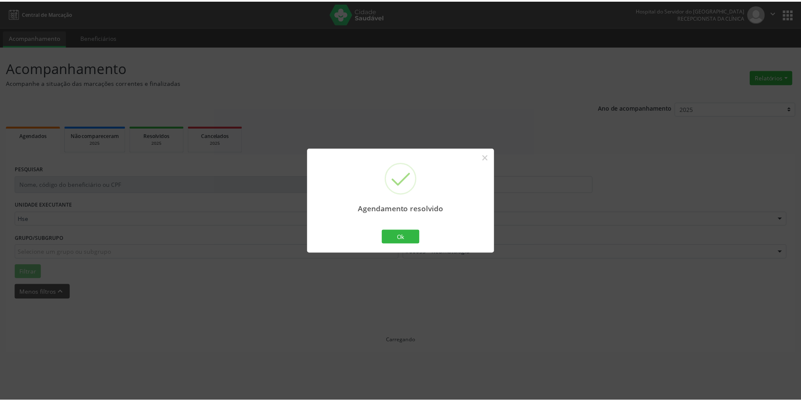
scroll to position [0, 0]
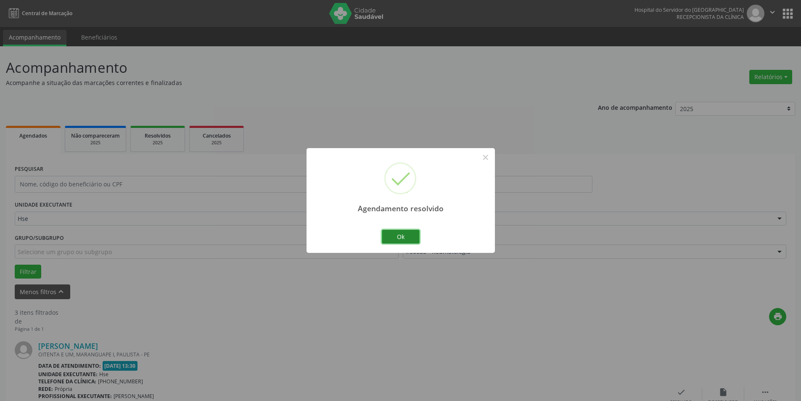
click at [402, 236] on button "Ok" at bounding box center [401, 236] width 38 height 14
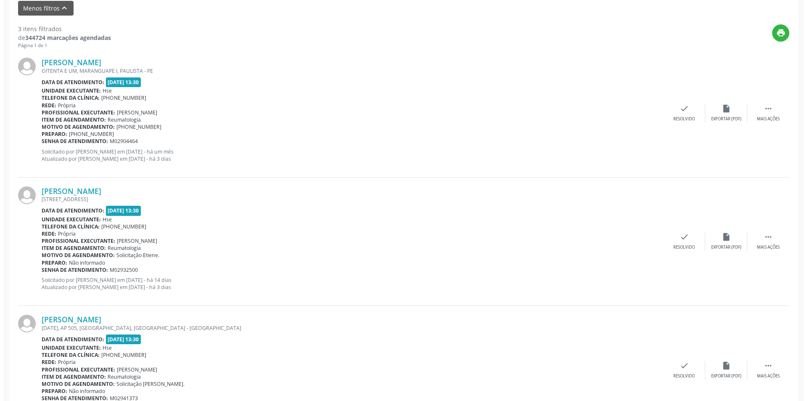
scroll to position [292, 0]
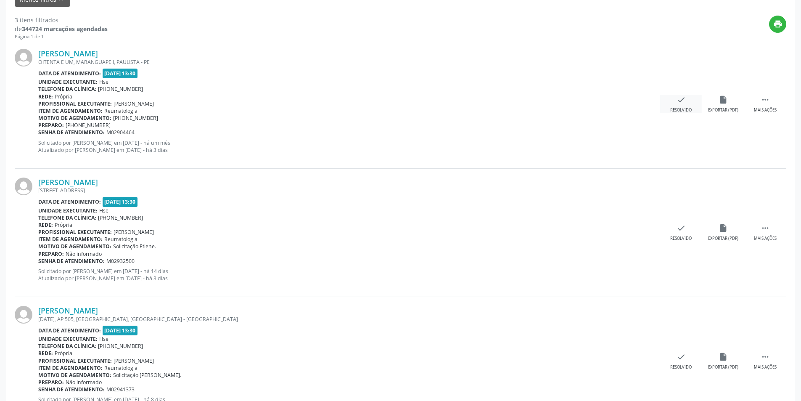
click at [686, 100] on div "check Resolvido" at bounding box center [681, 104] width 42 height 18
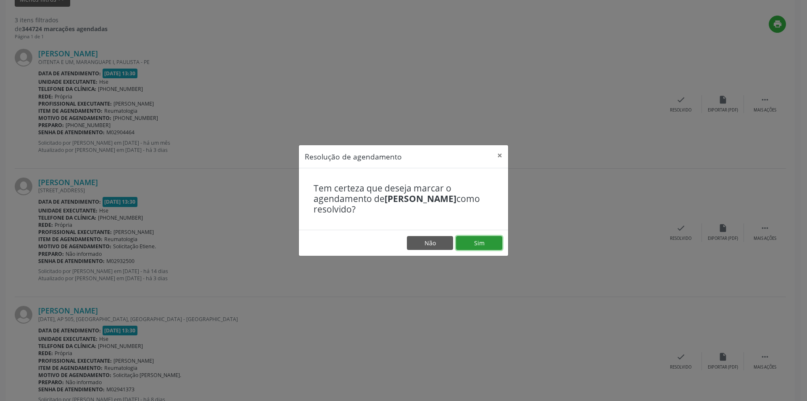
click at [480, 240] on button "Sim" at bounding box center [479, 243] width 46 height 14
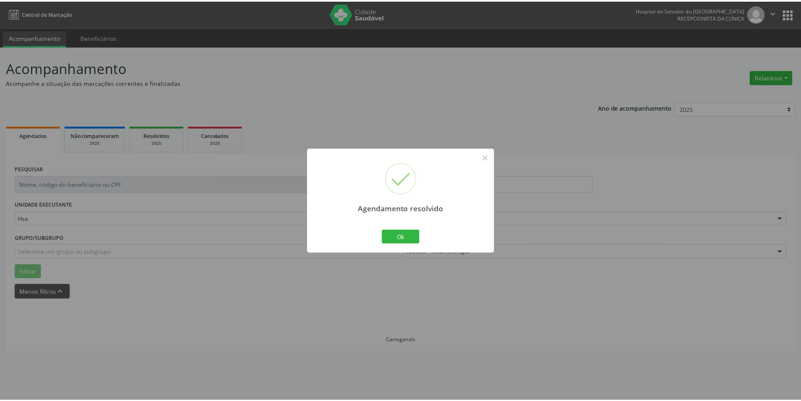
scroll to position [0, 0]
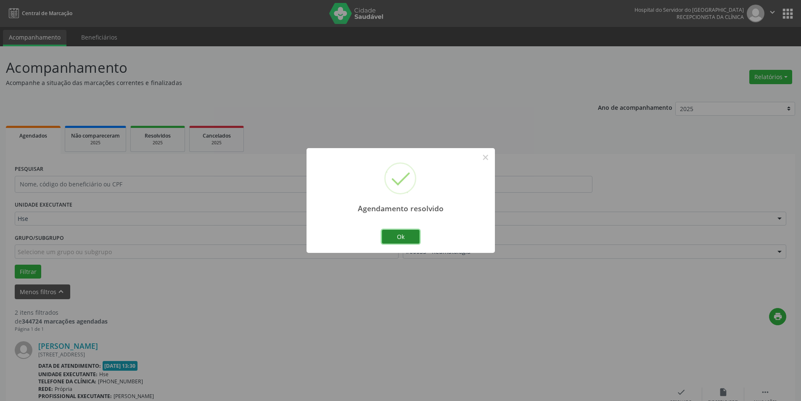
click at [406, 235] on button "Ok" at bounding box center [401, 236] width 38 height 14
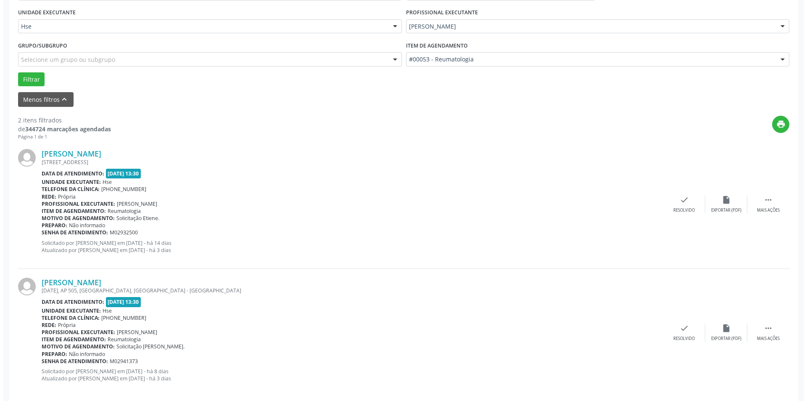
scroll to position [203, 0]
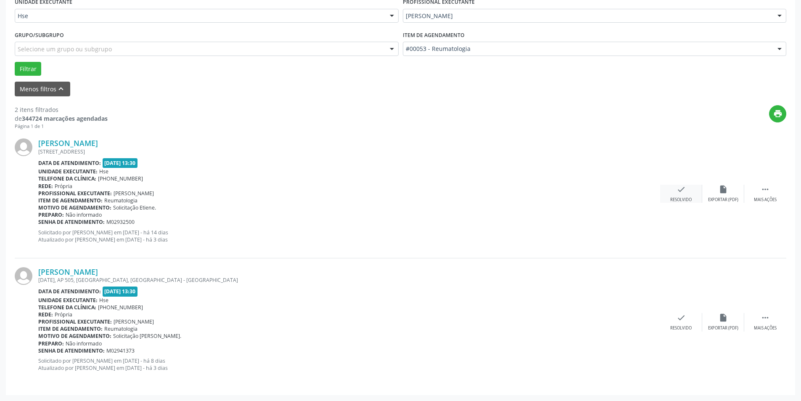
click at [684, 191] on icon "check" at bounding box center [680, 189] width 9 height 9
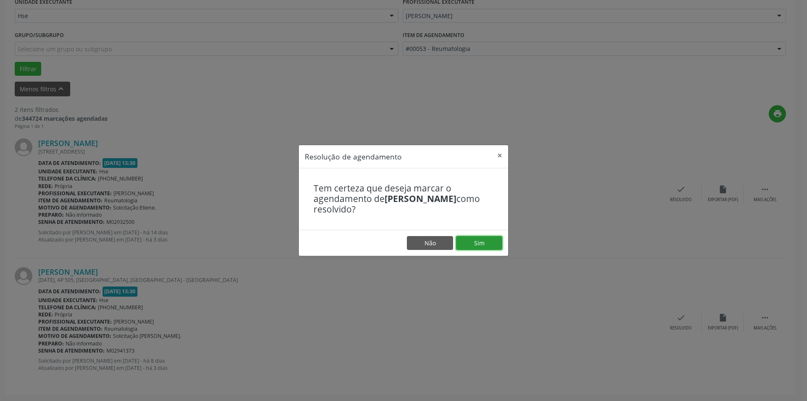
click at [484, 243] on button "Sim" at bounding box center [479, 243] width 46 height 14
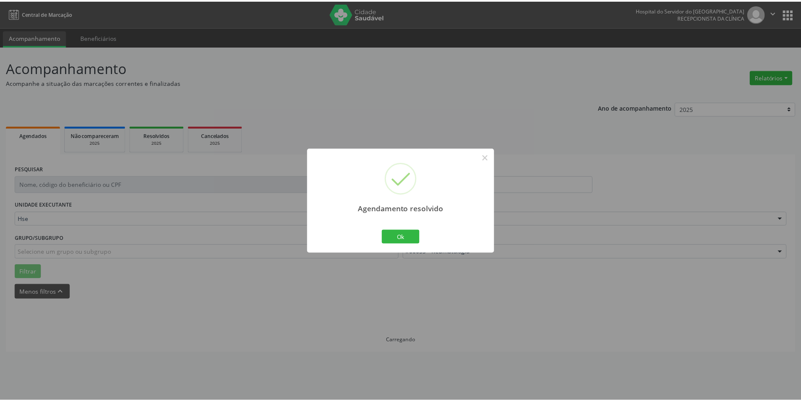
scroll to position [0, 0]
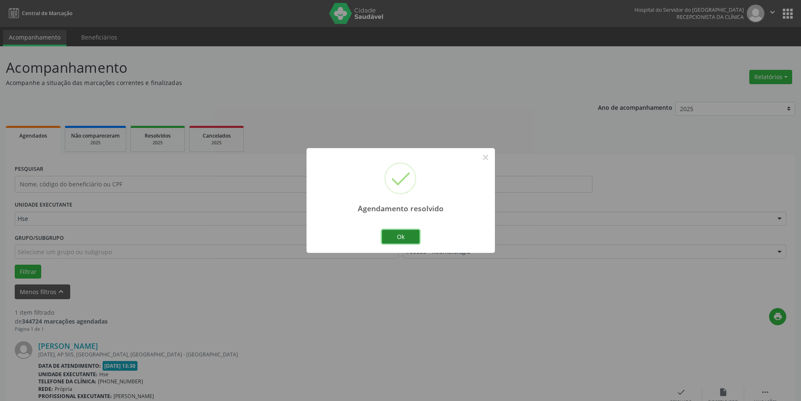
click at [408, 233] on button "Ok" at bounding box center [401, 236] width 38 height 14
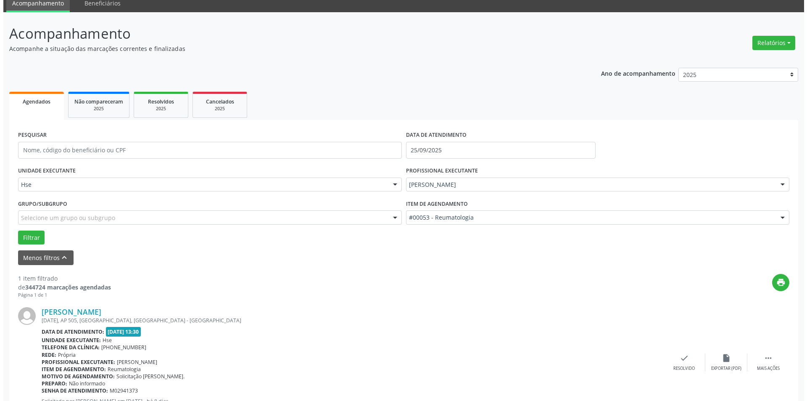
scroll to position [74, 0]
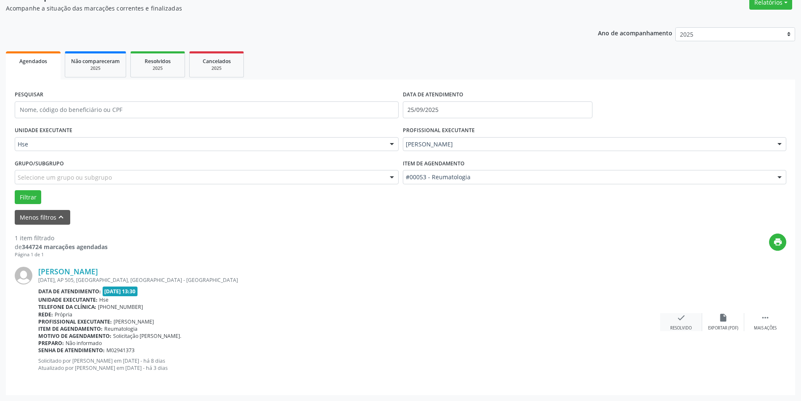
click at [686, 322] on div "check Resolvido" at bounding box center [681, 322] width 42 height 18
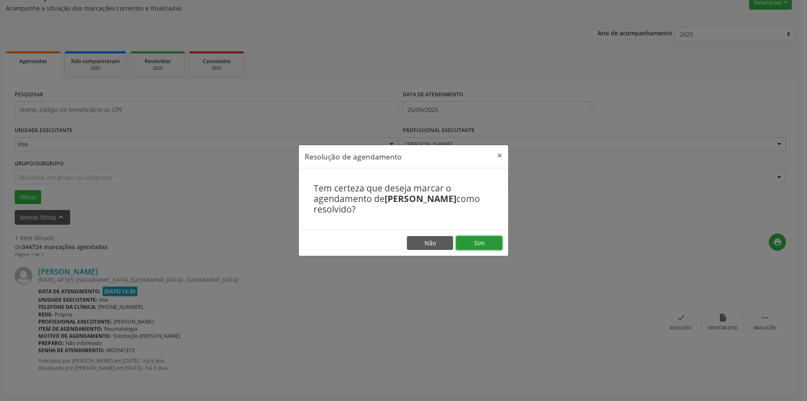
click at [484, 244] on button "Sim" at bounding box center [479, 243] width 46 height 14
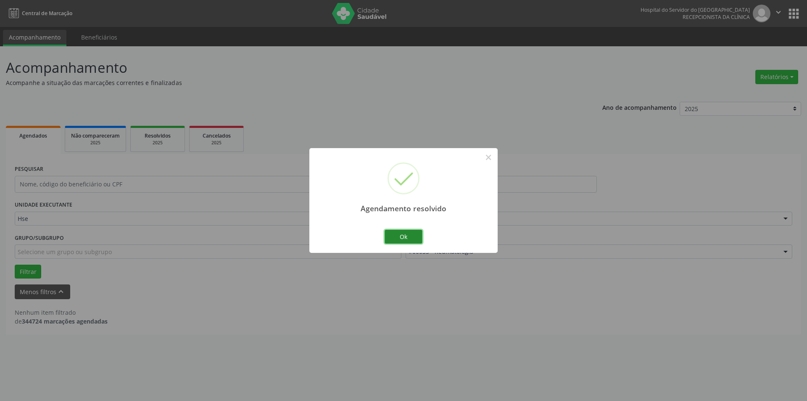
click at [404, 234] on button "Ok" at bounding box center [404, 236] width 38 height 14
